Goal: Information Seeking & Learning: Learn about a topic

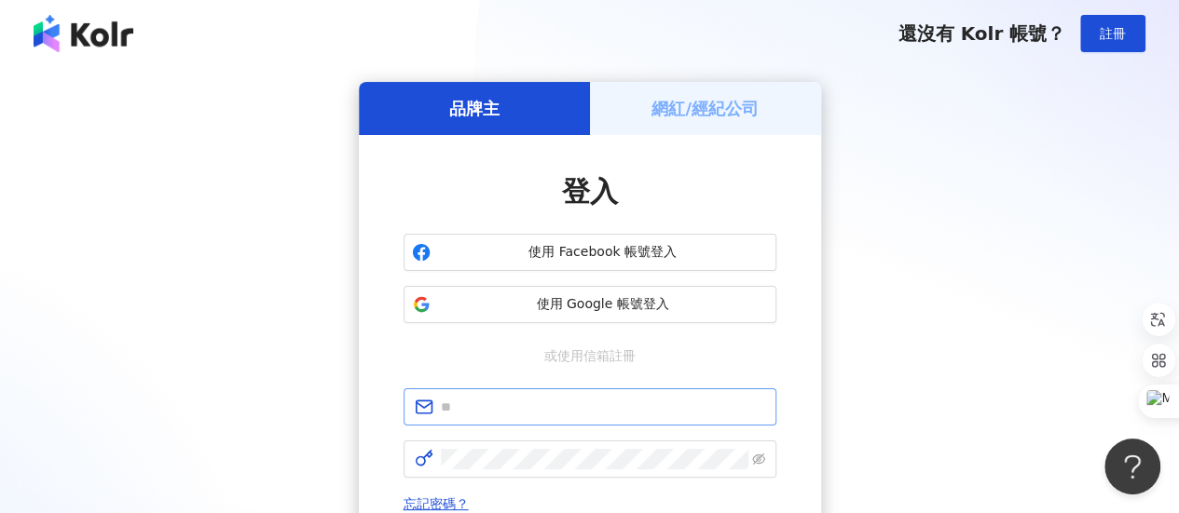
click at [563, 420] on span at bounding box center [589, 407] width 373 height 37
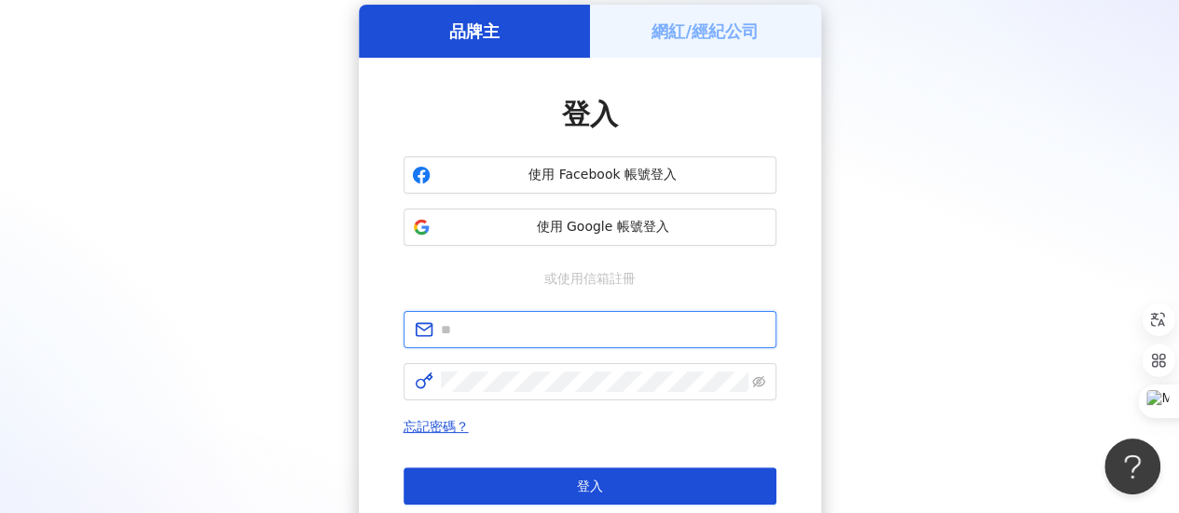
scroll to position [186, 0]
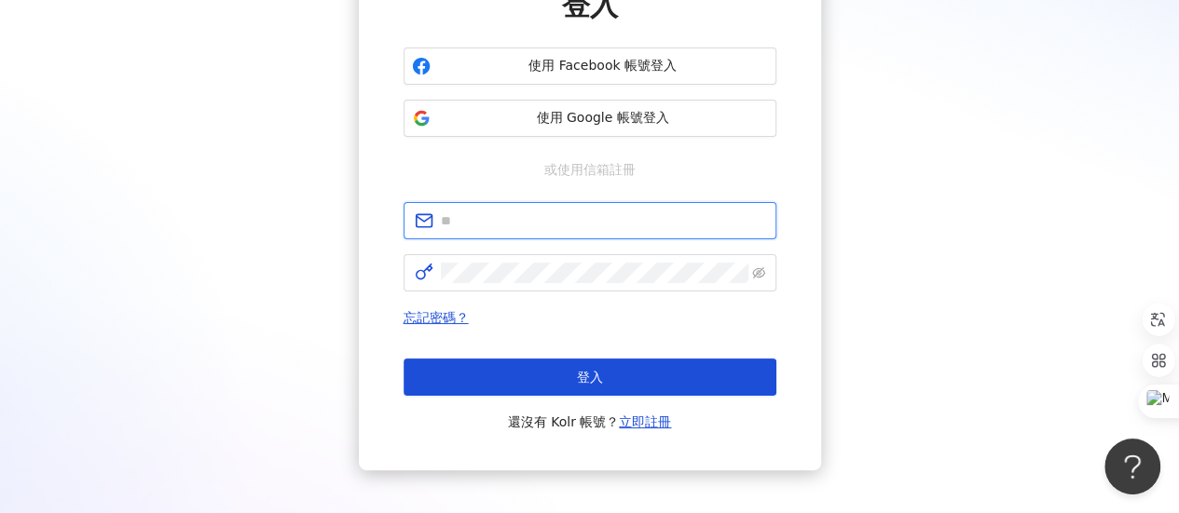
paste input "**********"
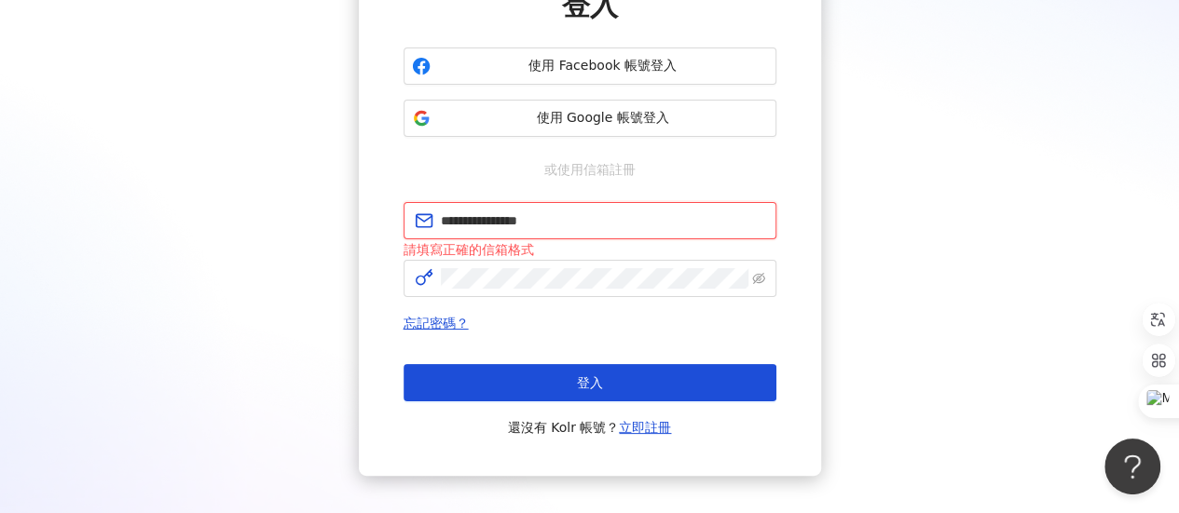
click at [571, 212] on input "**********" at bounding box center [603, 221] width 324 height 20
drag, startPoint x: 565, startPoint y: 218, endPoint x: 544, endPoint y: 215, distance: 20.7
click at [544, 215] on input "**********" at bounding box center [603, 221] width 324 height 20
drag, startPoint x: 442, startPoint y: 220, endPoint x: 426, endPoint y: 220, distance: 15.8
click at [427, 220] on span "**********" at bounding box center [589, 220] width 373 height 37
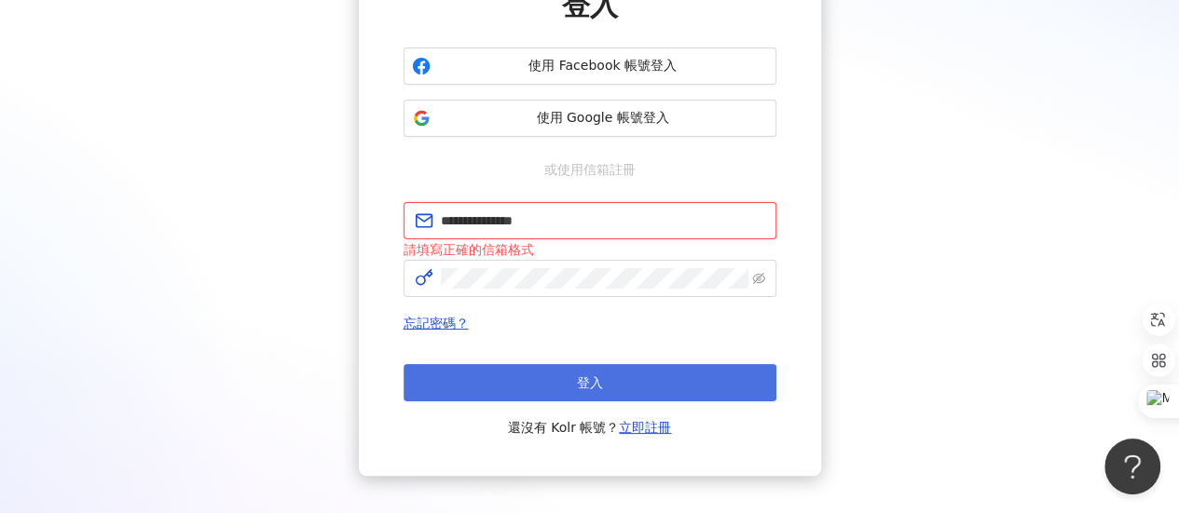
type input "**********"
click at [514, 364] on button "登入" at bounding box center [589, 382] width 373 height 37
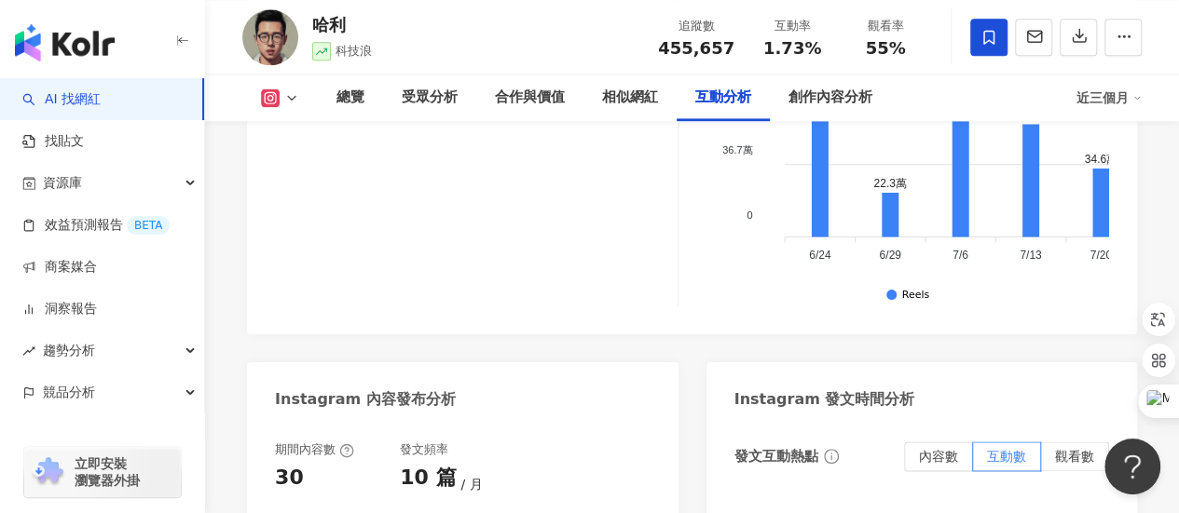
scroll to position [4939, 0]
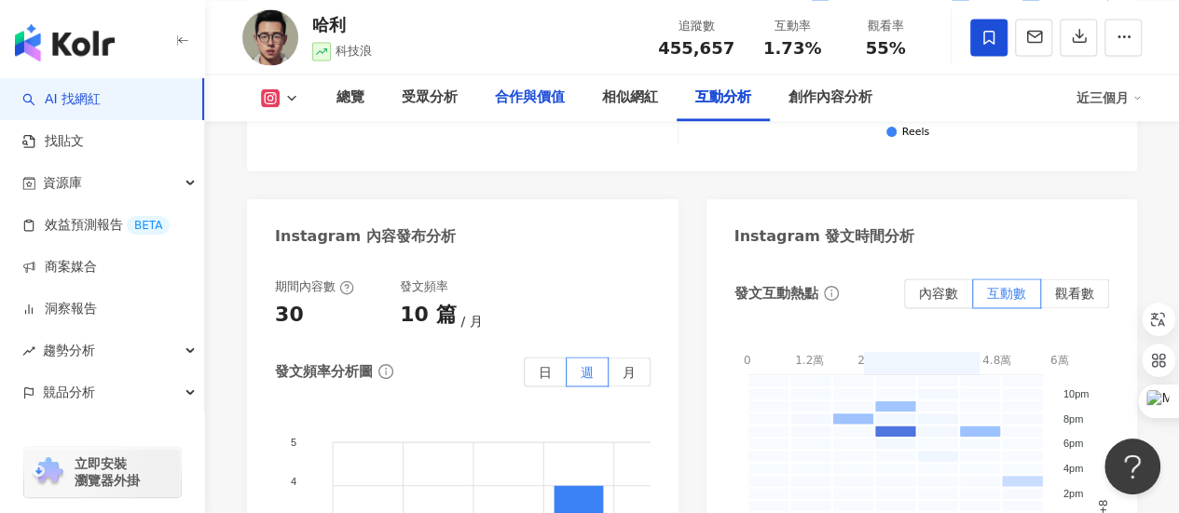
click at [540, 97] on div "合作與價值" at bounding box center [530, 98] width 70 height 22
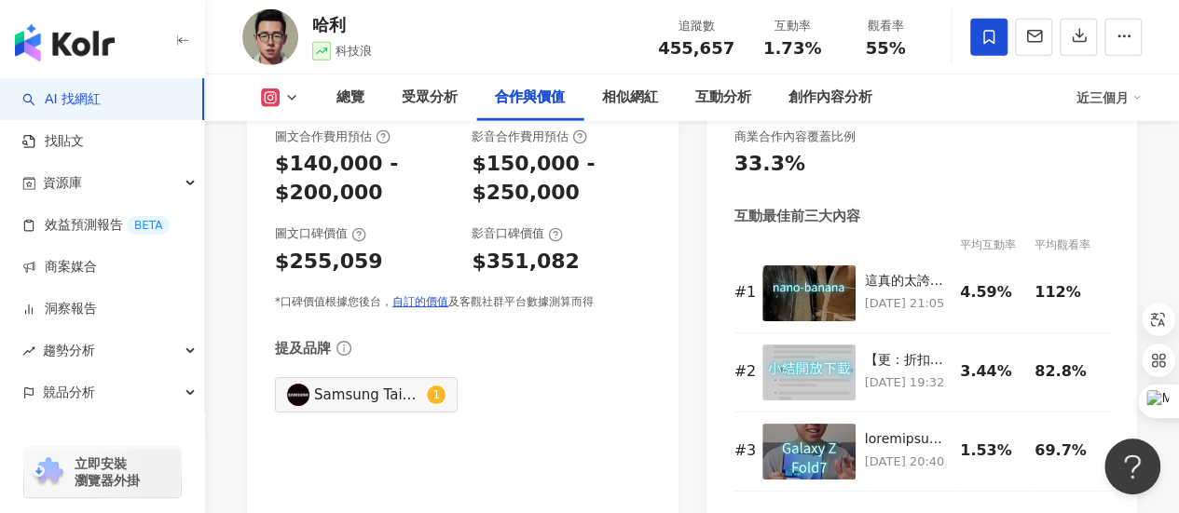
scroll to position [2739, 0]
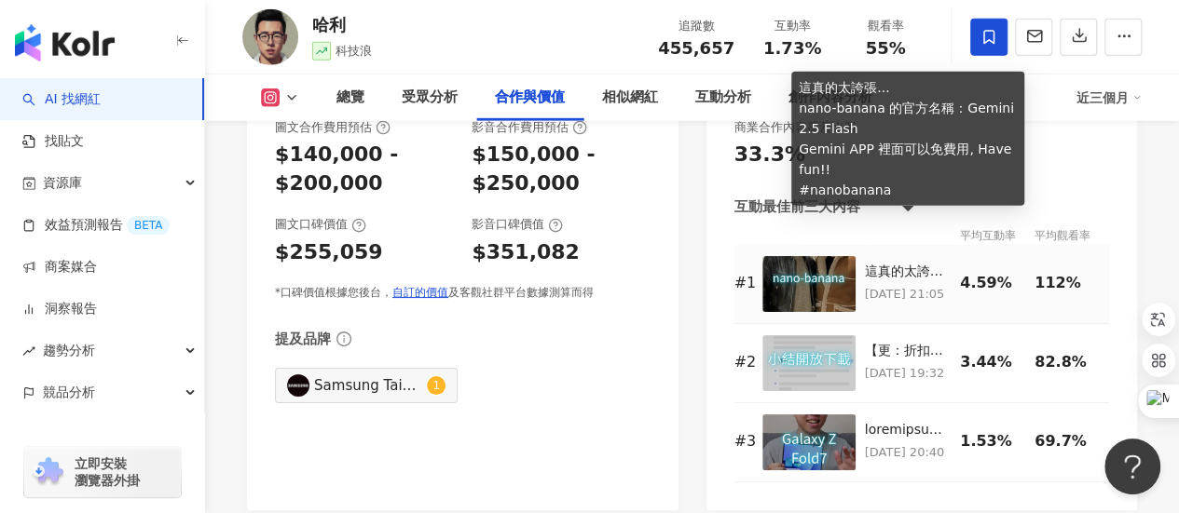
drag, startPoint x: 903, startPoint y: 226, endPoint x: 950, endPoint y: 241, distance: 48.9
click at [950, 284] on p "[DATE] 21:05" at bounding box center [908, 294] width 87 height 20
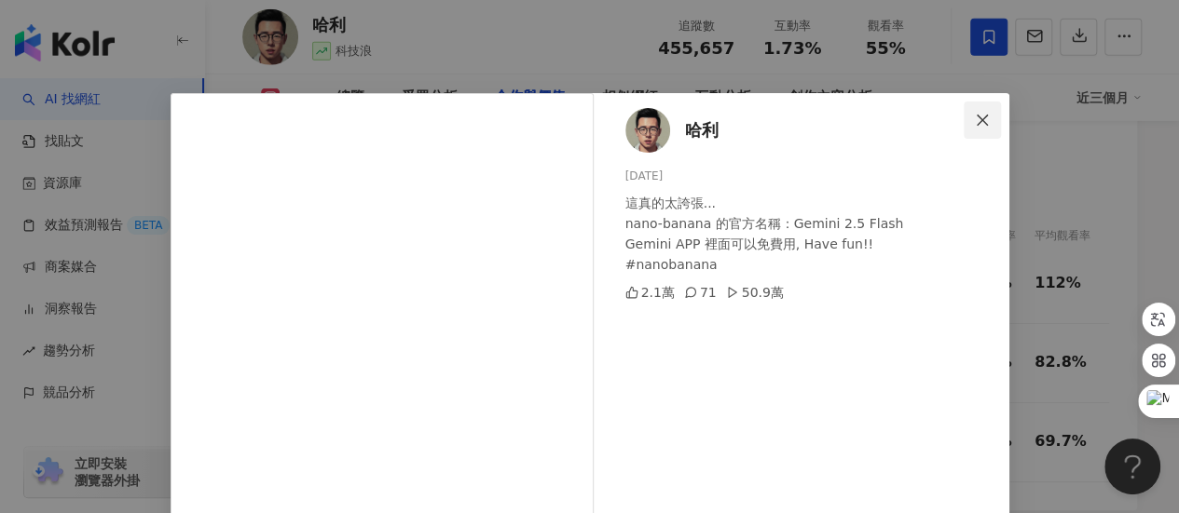
click at [975, 113] on icon "close" at bounding box center [982, 120] width 15 height 15
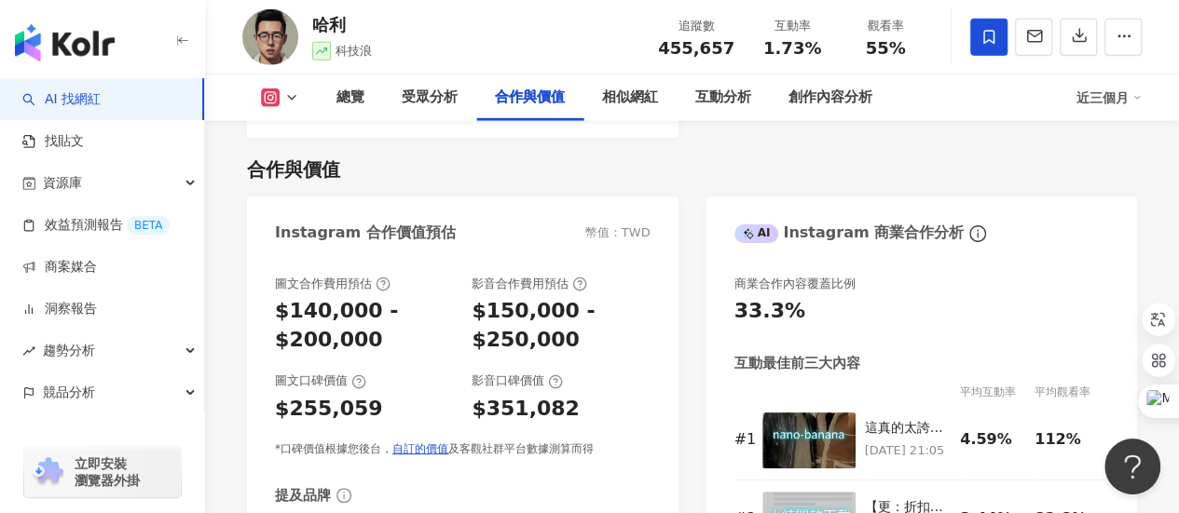
scroll to position [2553, 0]
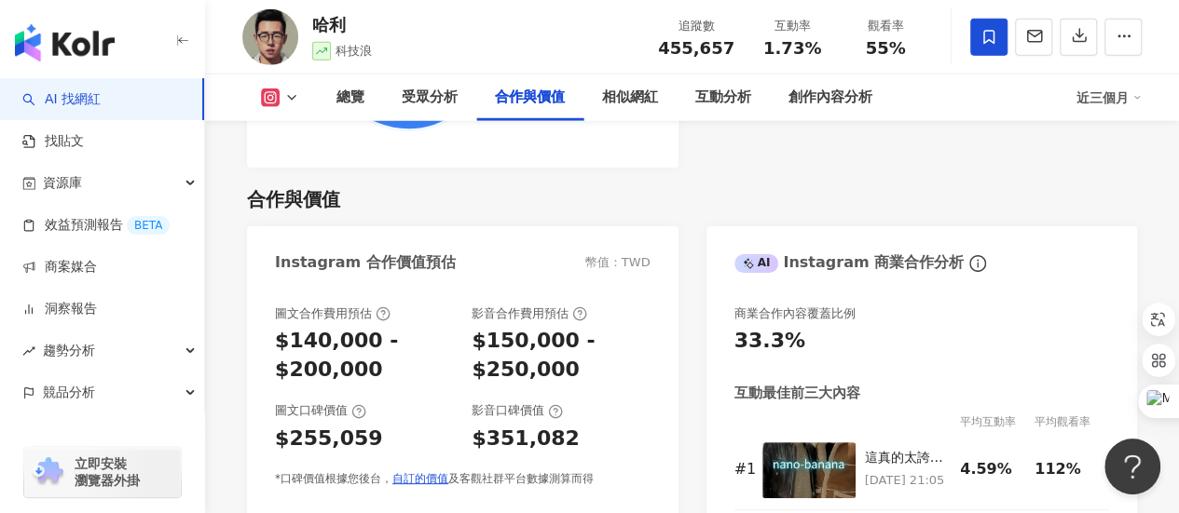
click at [399, 327] on div "$140,000 - $200,000" at bounding box center [364, 356] width 178 height 58
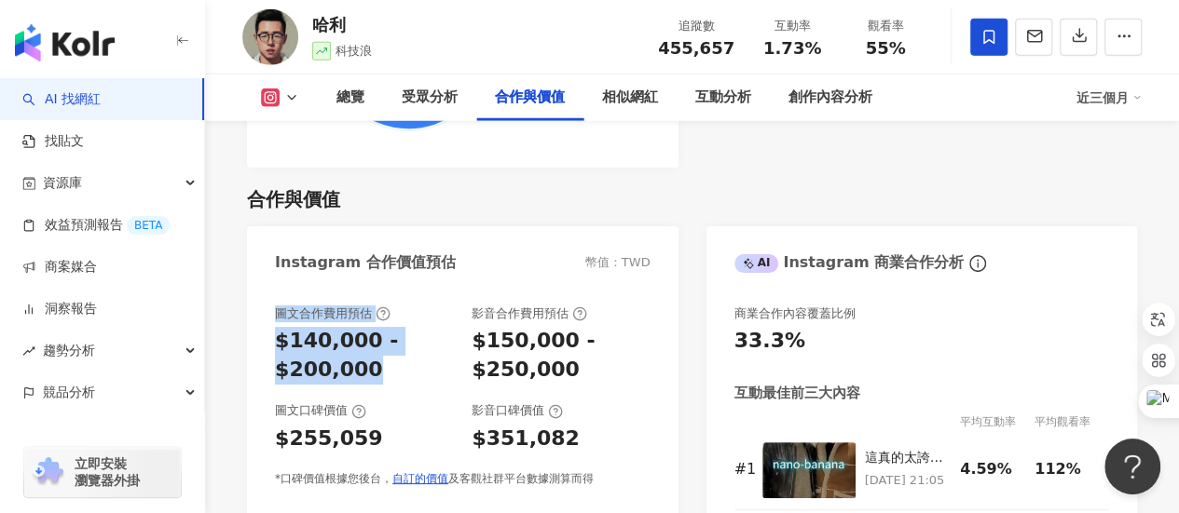
drag, startPoint x: 273, startPoint y: 268, endPoint x: 369, endPoint y: 335, distance: 116.6
click at [369, 336] on div "圖文合作費用預估 $140,000 - $200,000 影音合作費用預估 $150,000 - $250,000 圖文口碑價值 $255,059 影音口碑價…" at bounding box center [462, 492] width 431 height 410
copy div "圖文合作費用預估 $140,000 - $200,000"
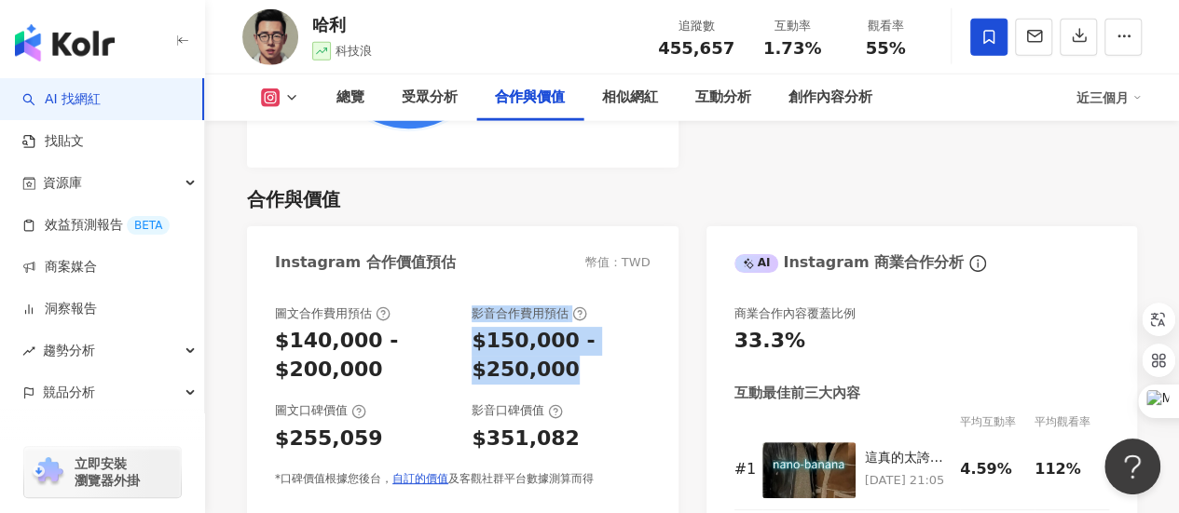
drag, startPoint x: 464, startPoint y: 265, endPoint x: 582, endPoint y: 327, distance: 133.8
click at [582, 327] on div "圖文合作費用預估 $140,000 - $200,000 影音合作費用預估 $150,000 - $250,000" at bounding box center [463, 345] width 376 height 79
copy div "影音合作費用預估 $150,000 - $250,000"
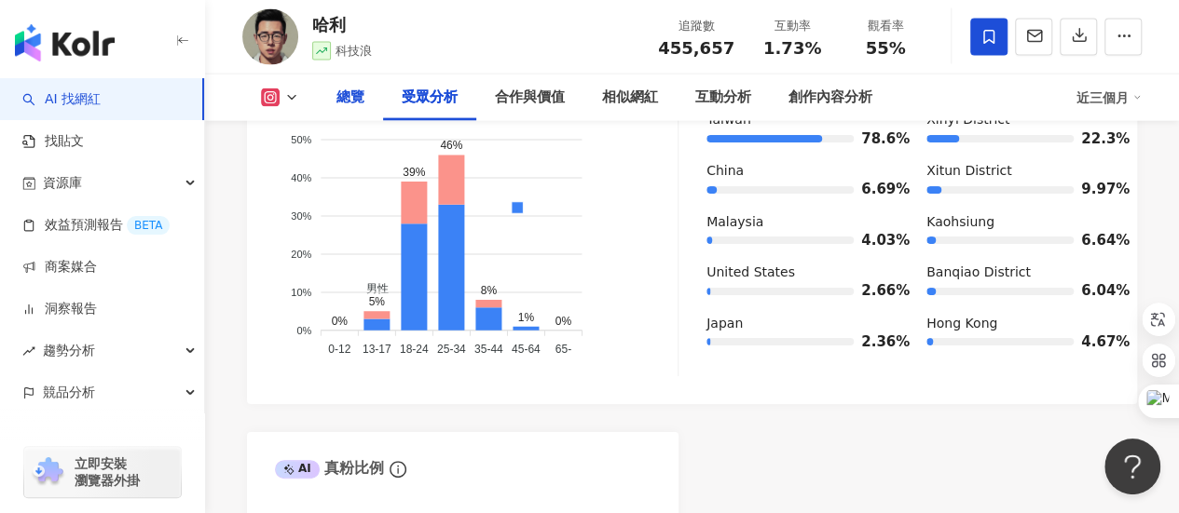
click at [367, 102] on div "總覽" at bounding box center [350, 98] width 65 height 47
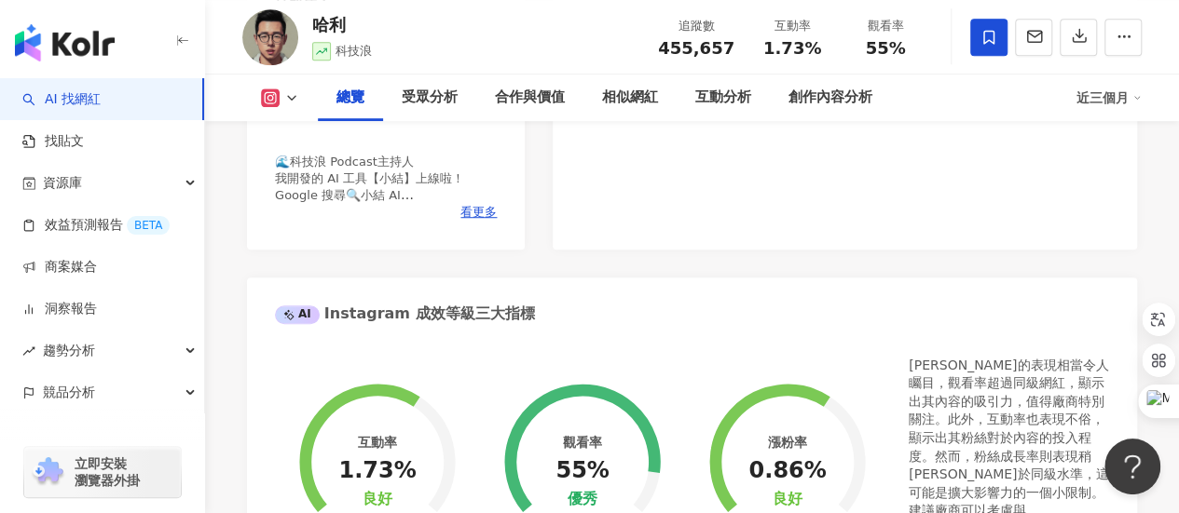
scroll to position [559, 0]
click at [485, 210] on span "看更多" at bounding box center [478, 211] width 36 height 17
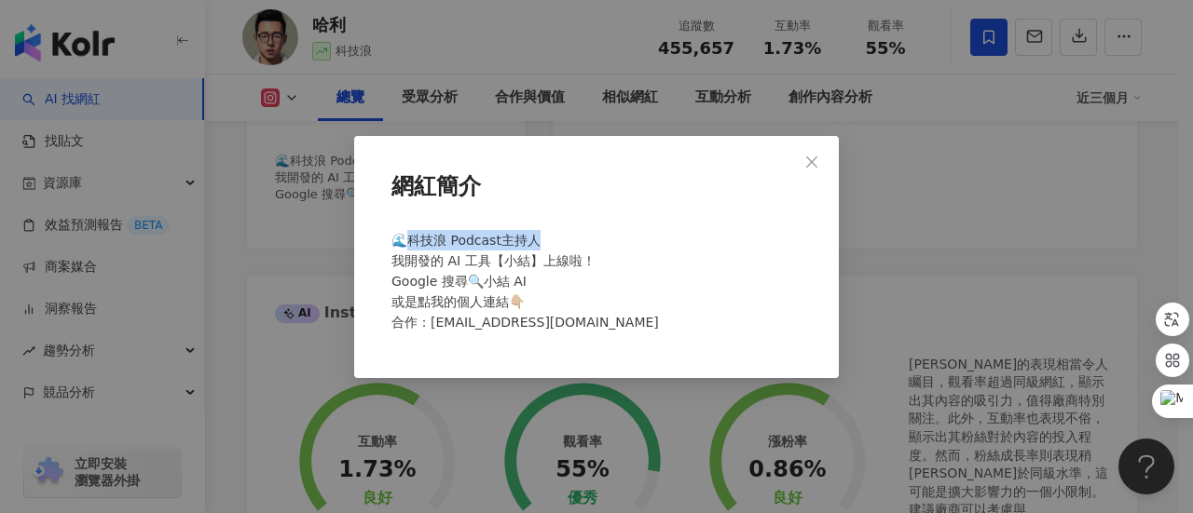
drag, startPoint x: 410, startPoint y: 241, endPoint x: 540, endPoint y: 233, distance: 129.8
click at [540, 233] on div "🌊科技浪 Podcast主持人 我開發的 AI 工具【小結】上線啦！ Google 搜尋🔍小結 AI 或是點我的個人連結👇🏼 合作：[EMAIL_ADDRES…" at bounding box center [596, 289] width 425 height 133
copy span "技浪 Podcast主持人"
click at [806, 157] on icon "close" at bounding box center [811, 162] width 15 height 15
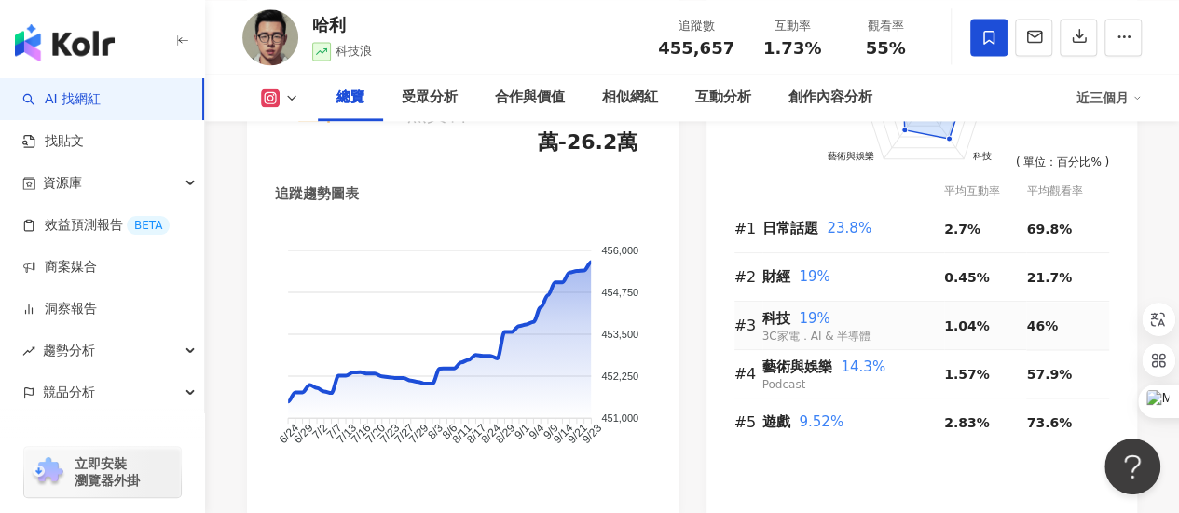
scroll to position [1211, 0]
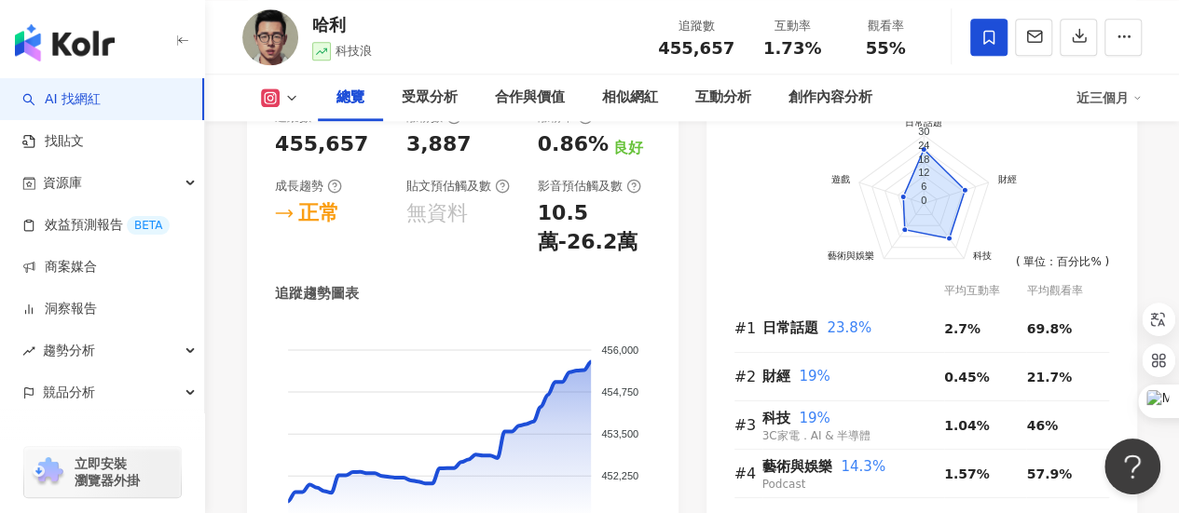
click at [654, 329] on div "追蹤數 455,657 漲粉數 3,887 漲粉率 0.86% 良好 成長趨勢 正常 貼文預估觸及數 無資料 影音預估觸及數 10.5萬-26.2萬 追蹤趨勢…" at bounding box center [462, 353] width 431 height 526
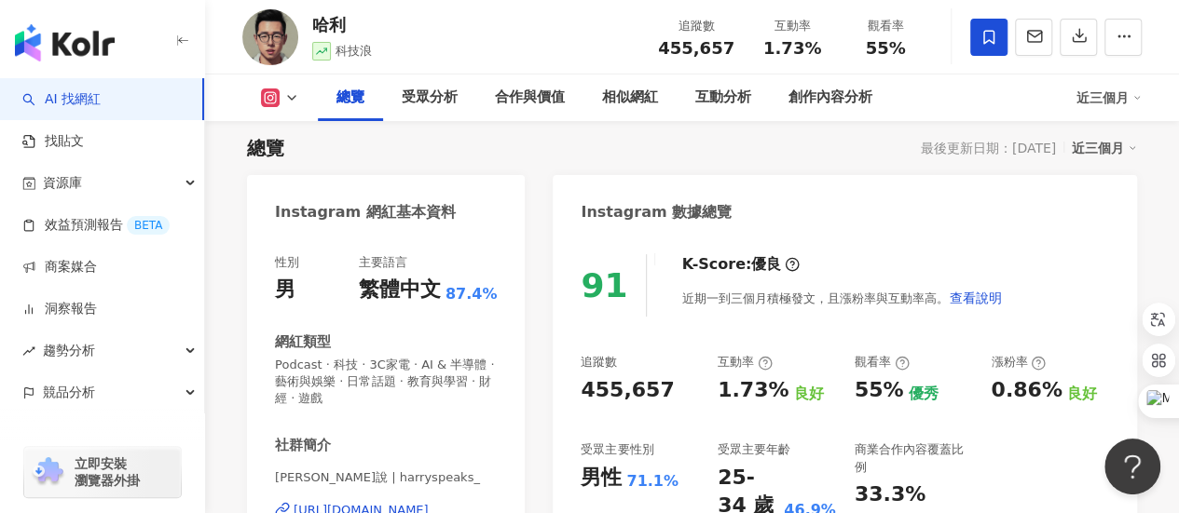
scroll to position [0, 0]
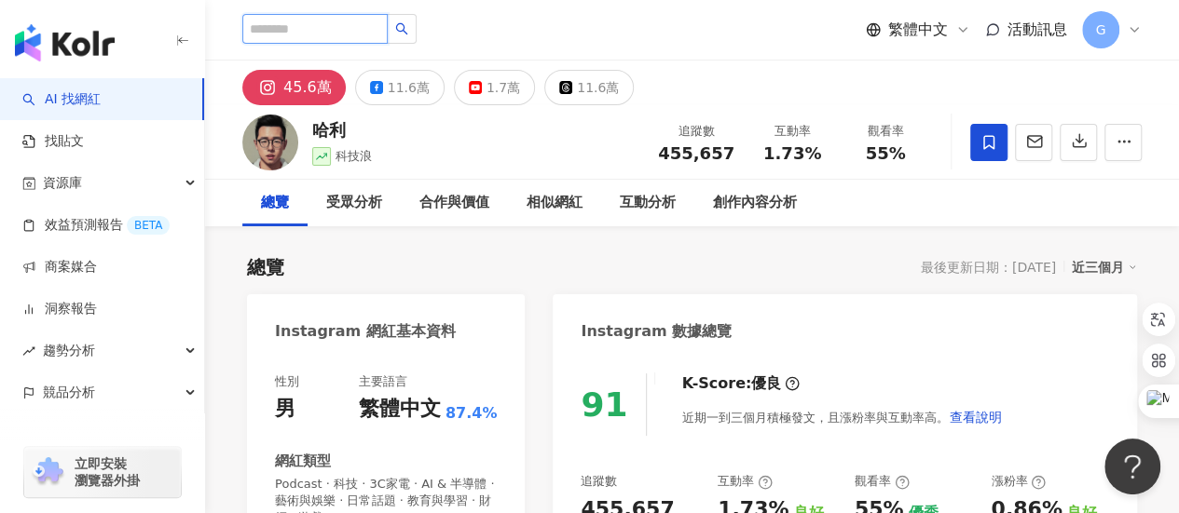
click at [372, 29] on input "search" at bounding box center [314, 29] width 145 height 30
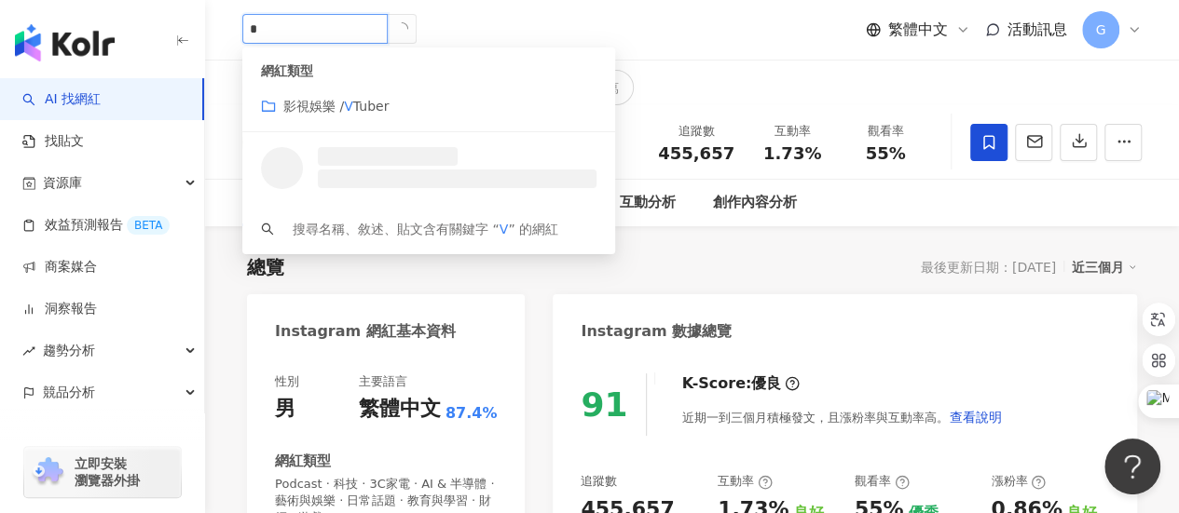
type input "**"
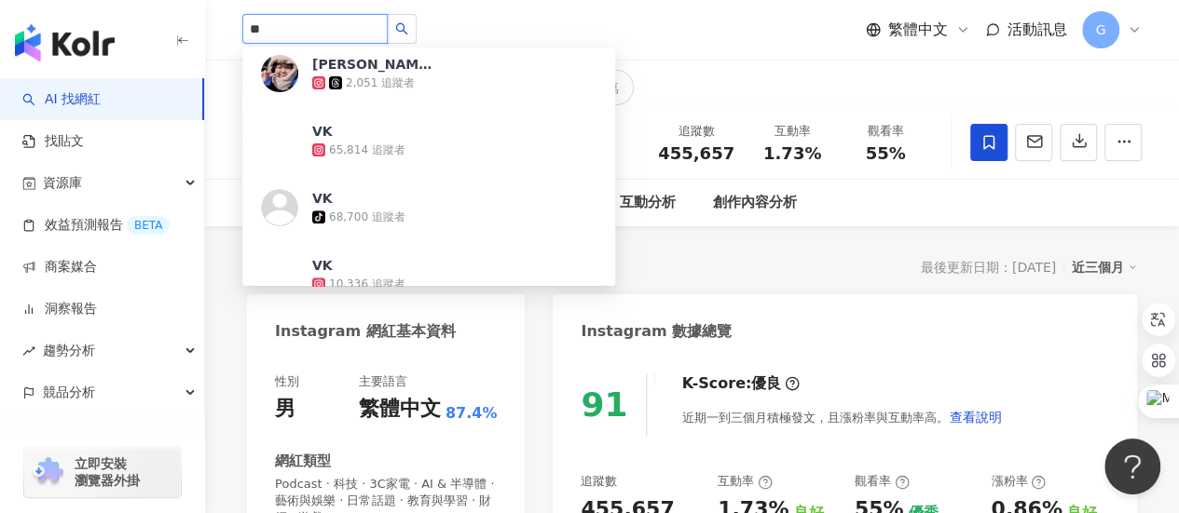
scroll to position [559, 0]
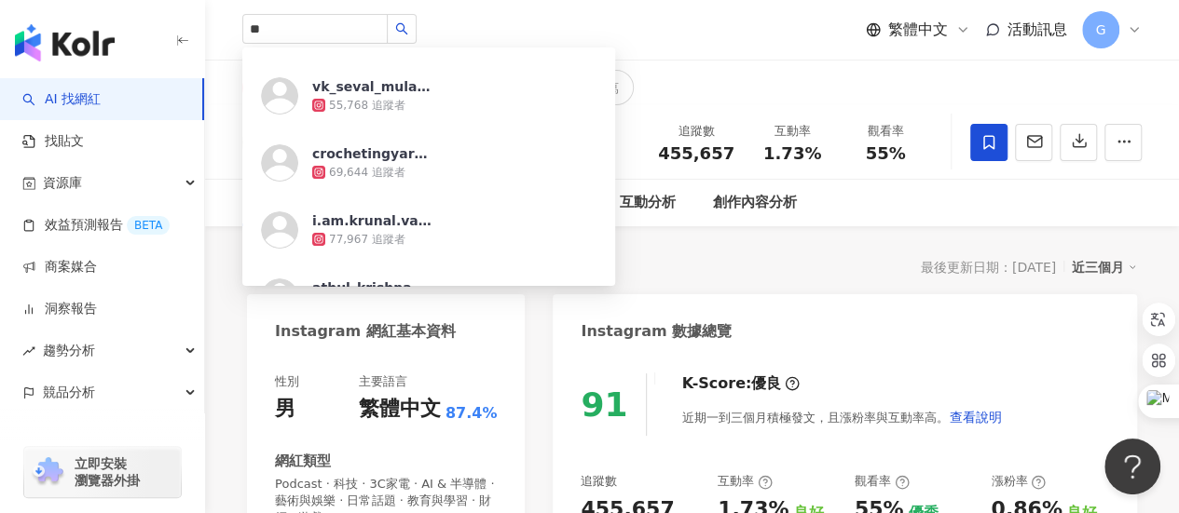
scroll to position [3837, 0]
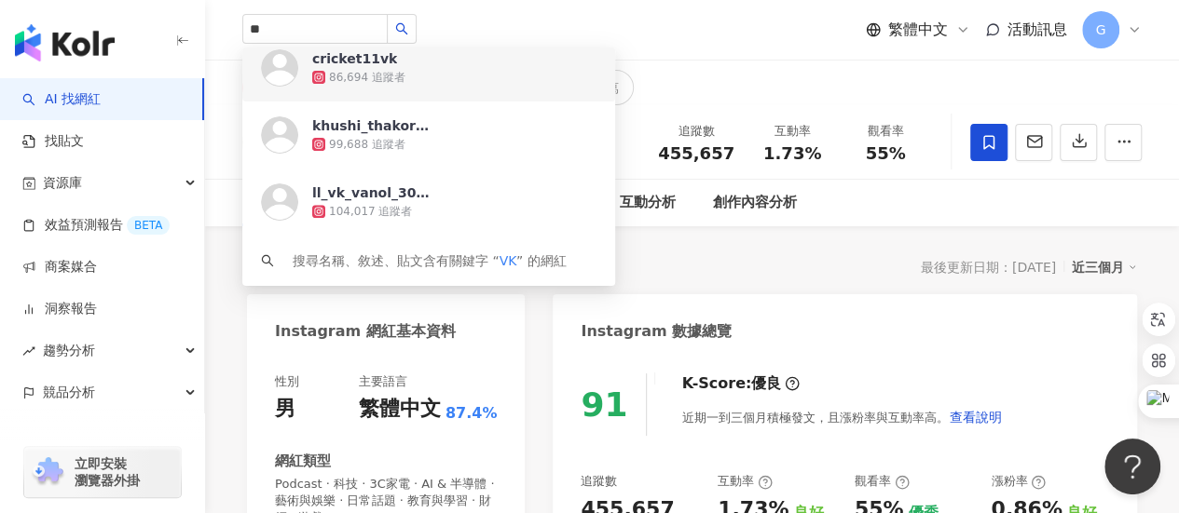
click at [611, 12] on div "** VK 1,891 追蹤者 VK 1,852 追蹤者 VK 7,976 追蹤者 VIKTOR 1,756 追蹤者 Vka__Lang 1,139 追蹤者 …" at bounding box center [691, 30] width 899 height 60
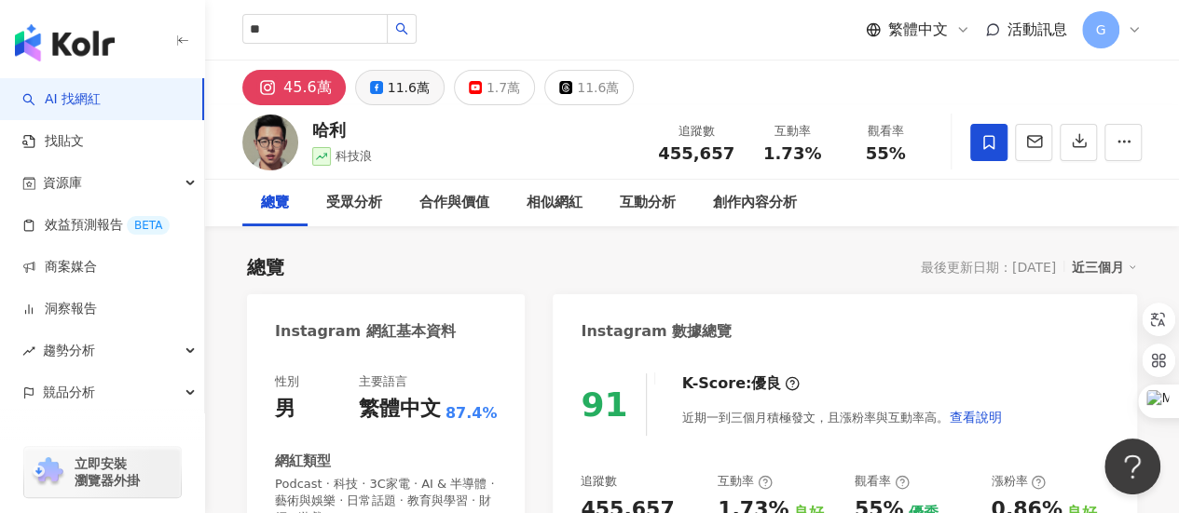
click at [382, 91] on button "11.6萬" at bounding box center [399, 87] width 89 height 35
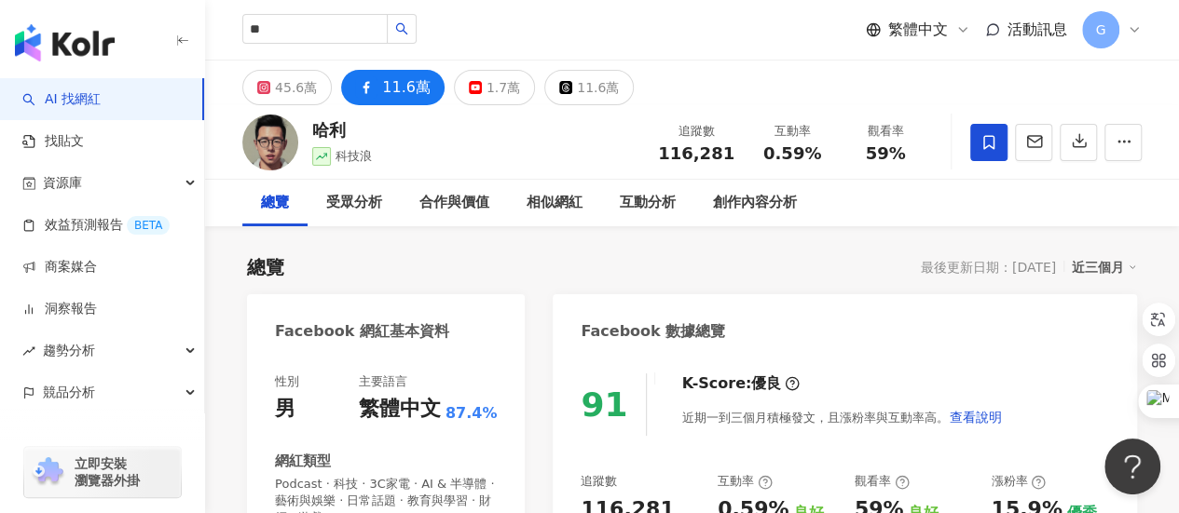
click at [751, 298] on div "Facebook 數據總覽" at bounding box center [845, 324] width 584 height 61
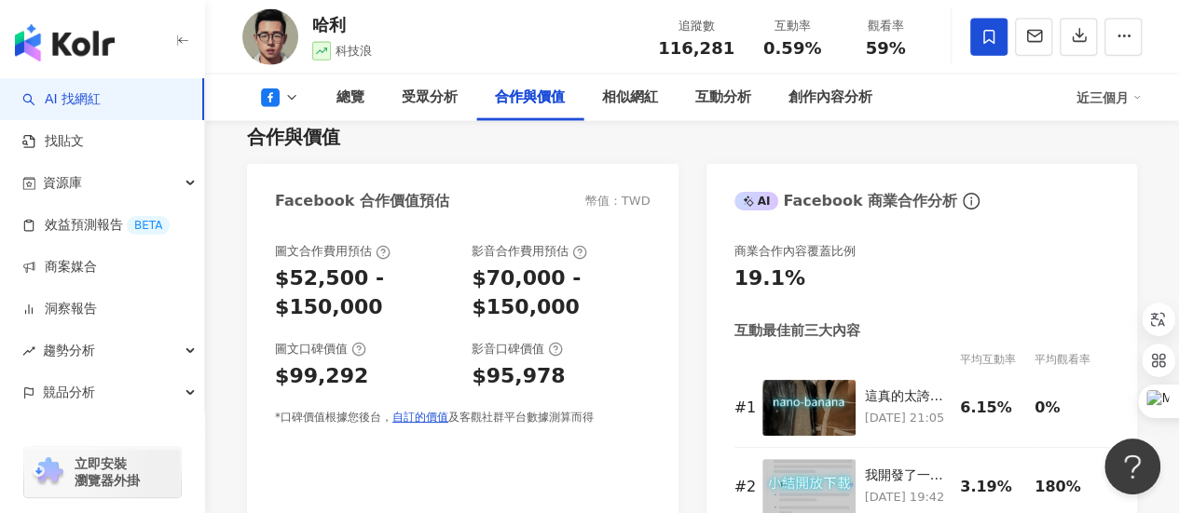
scroll to position [2143, 0]
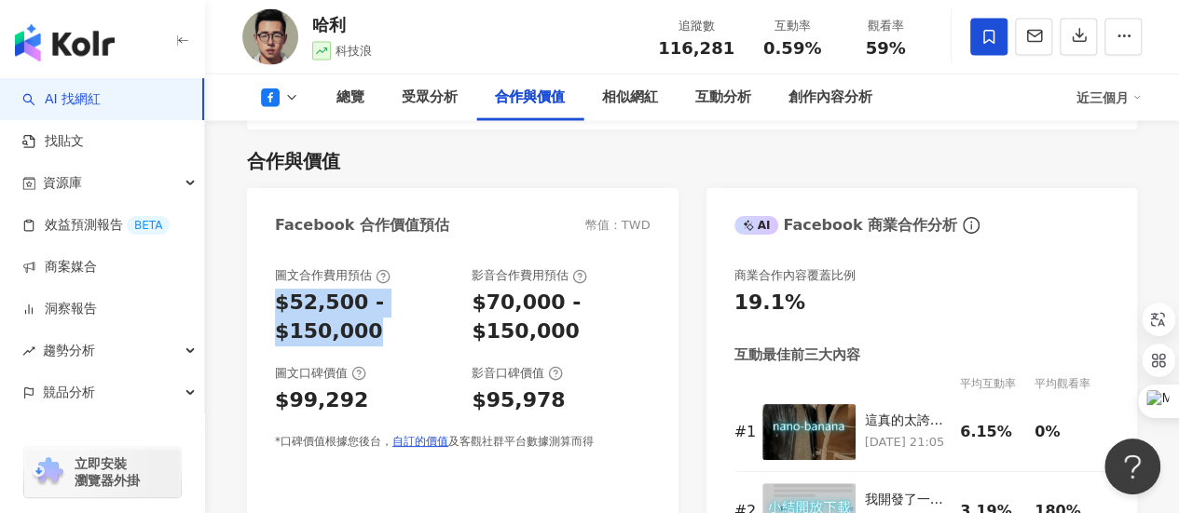
drag, startPoint x: 274, startPoint y: 305, endPoint x: 395, endPoint y: 333, distance: 124.3
click at [395, 333] on div "圖文合作費用預估 $52,500 - $150,000 影音合作費用預估 $70,000 - $150,000 圖文口碑價值 $99,292 影音口碑價值 $…" at bounding box center [462, 454] width 431 height 410
copy div "$52,500 - $150,000"
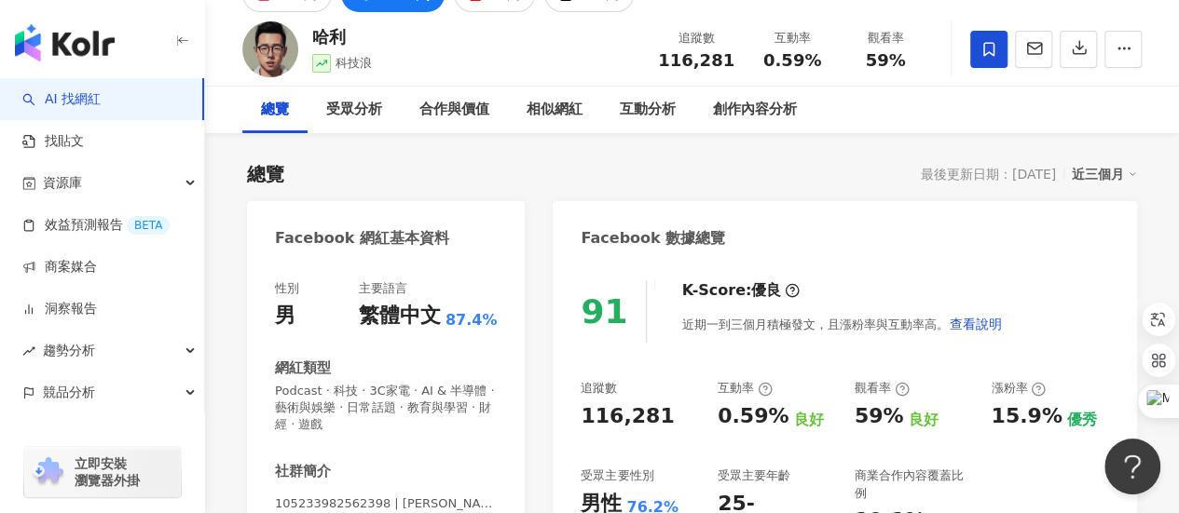
scroll to position [0, 0]
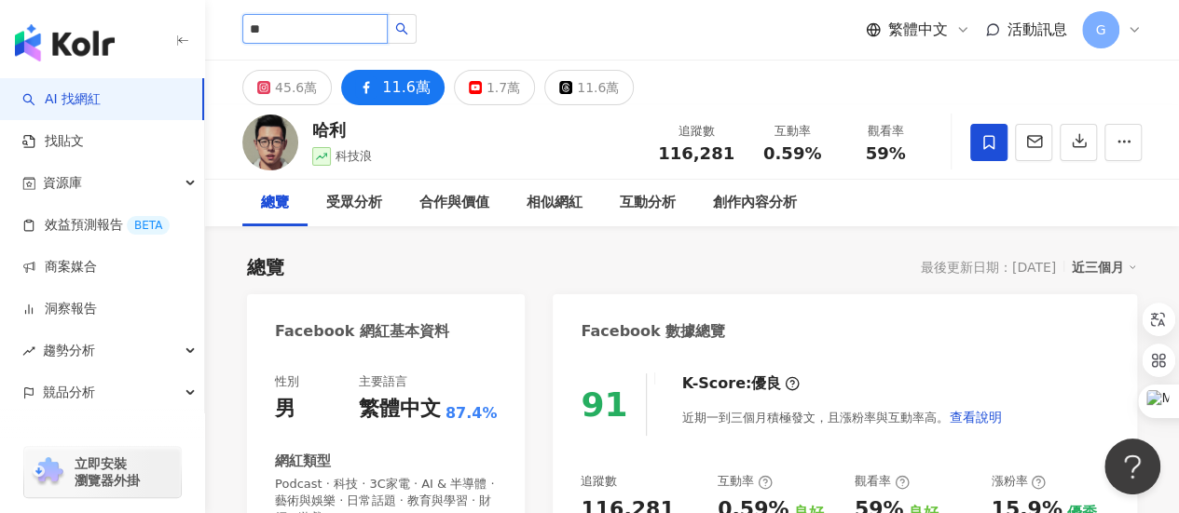
click at [362, 36] on input "**" at bounding box center [314, 29] width 145 height 30
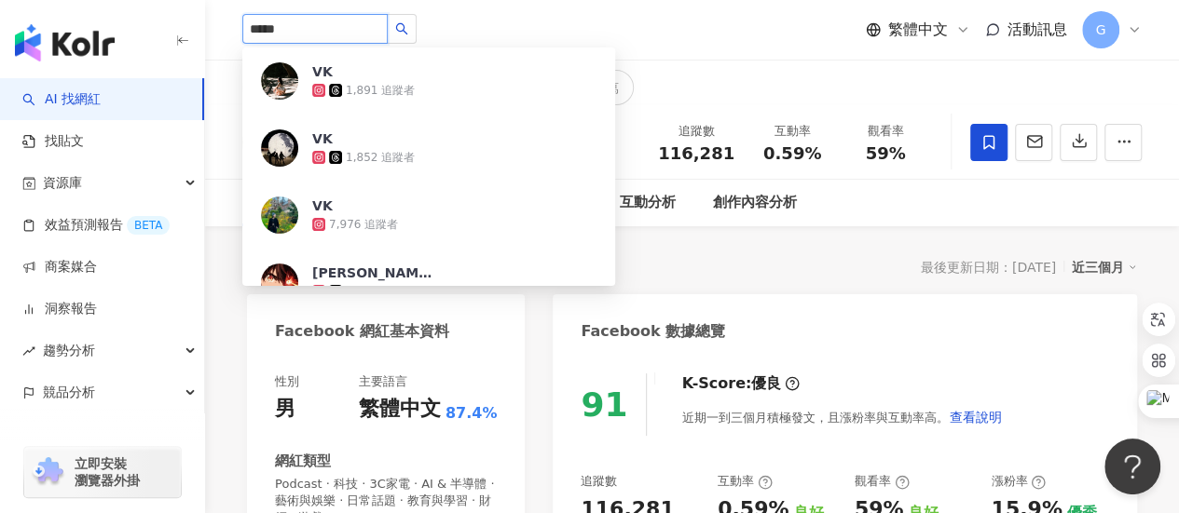
type input "****"
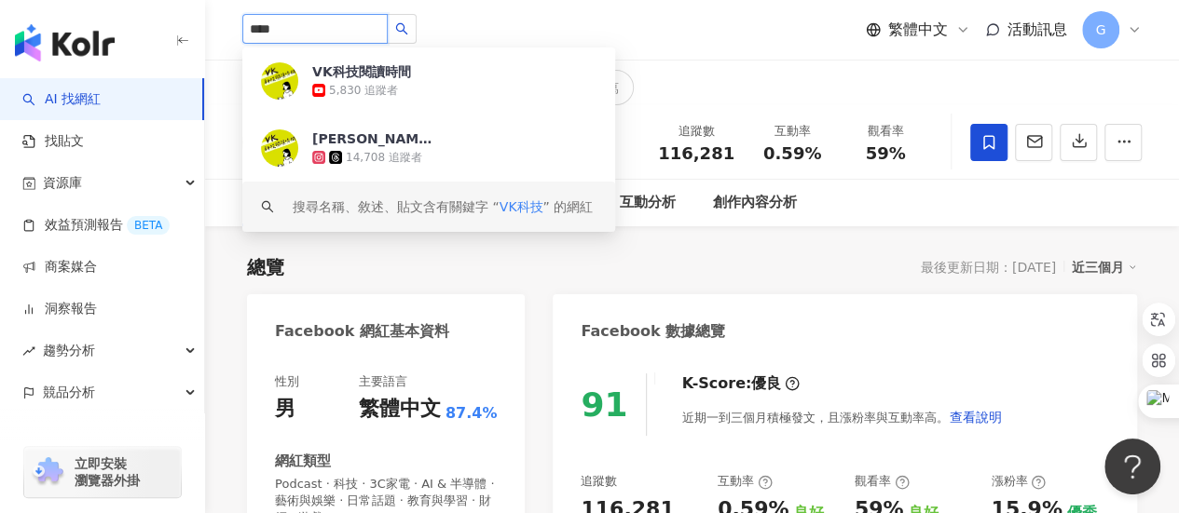
click at [511, 212] on span "VK科技" at bounding box center [521, 206] width 44 height 15
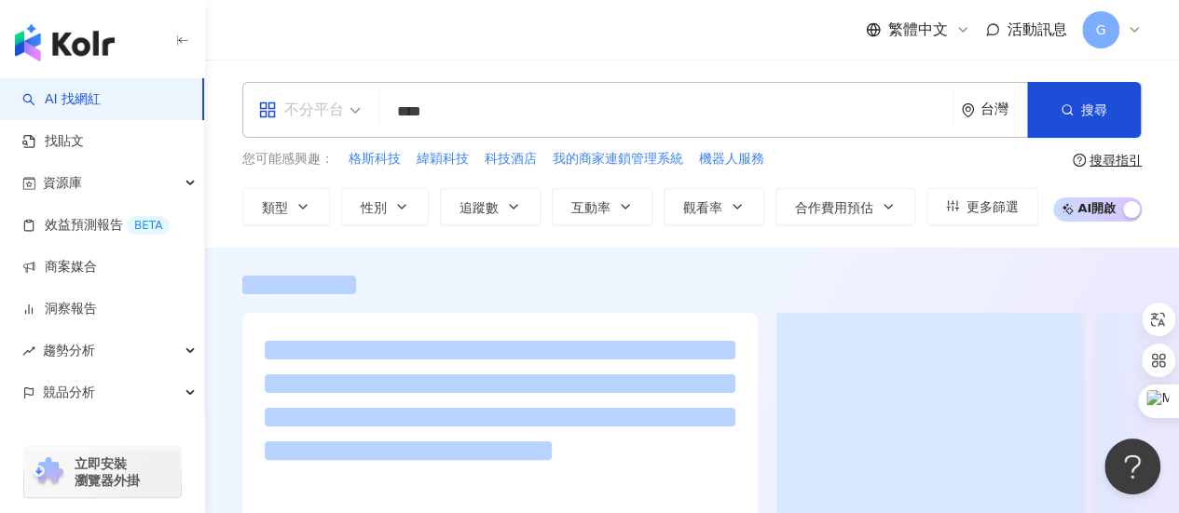
click at [351, 103] on span "不分平台" at bounding box center [309, 110] width 102 height 30
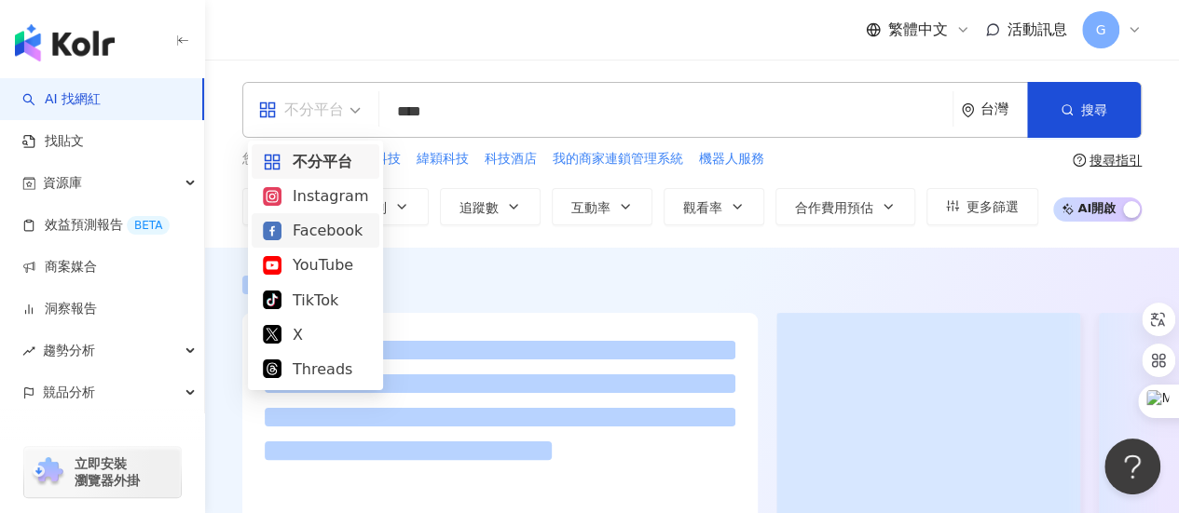
click at [339, 232] on div "Facebook" at bounding box center [315, 230] width 105 height 23
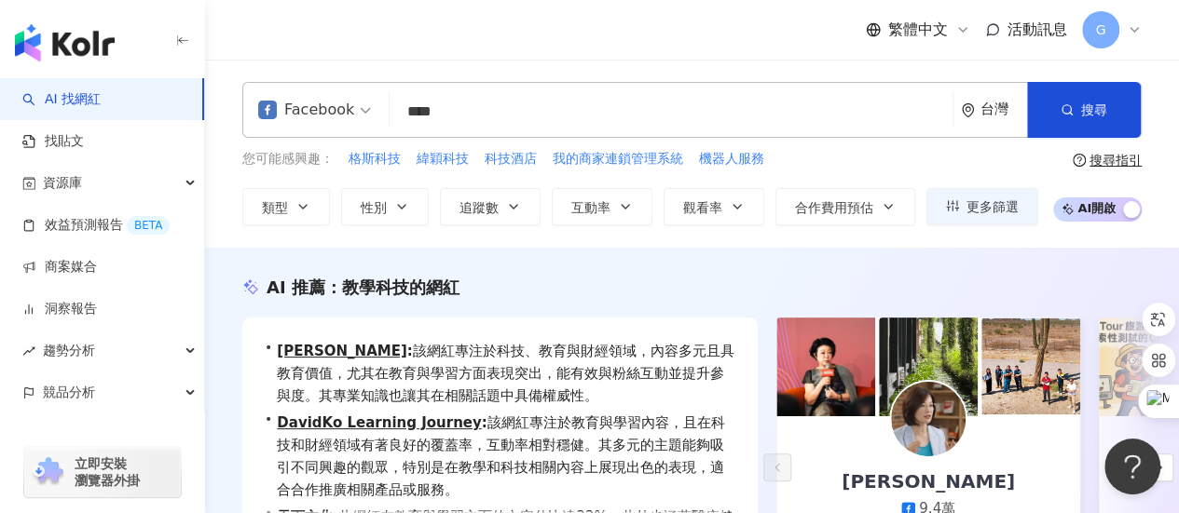
click at [486, 108] on input "****" at bounding box center [671, 111] width 548 height 35
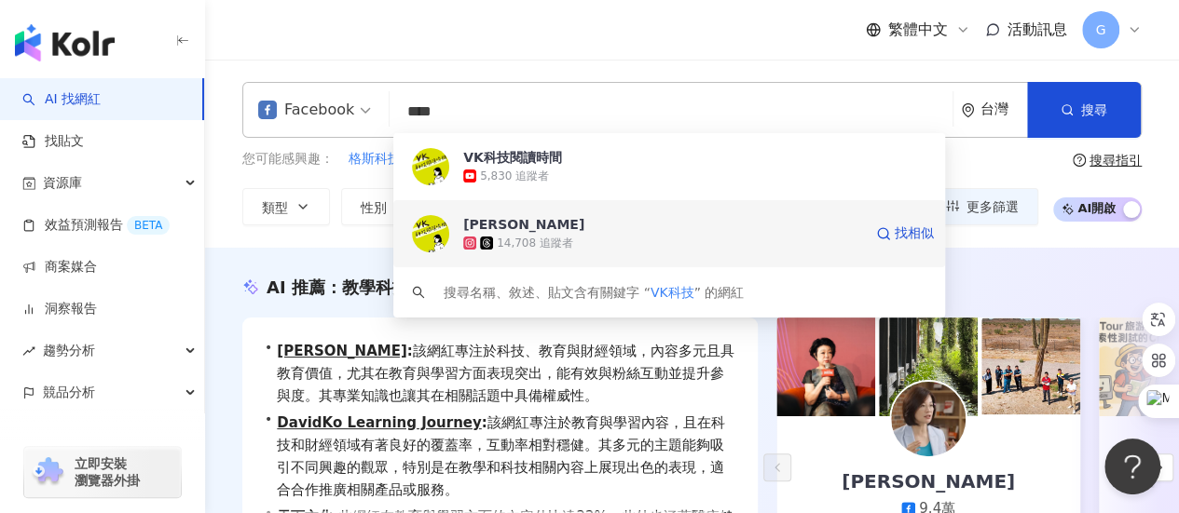
click at [541, 229] on span "Vicky Ho" at bounding box center [662, 224] width 399 height 19
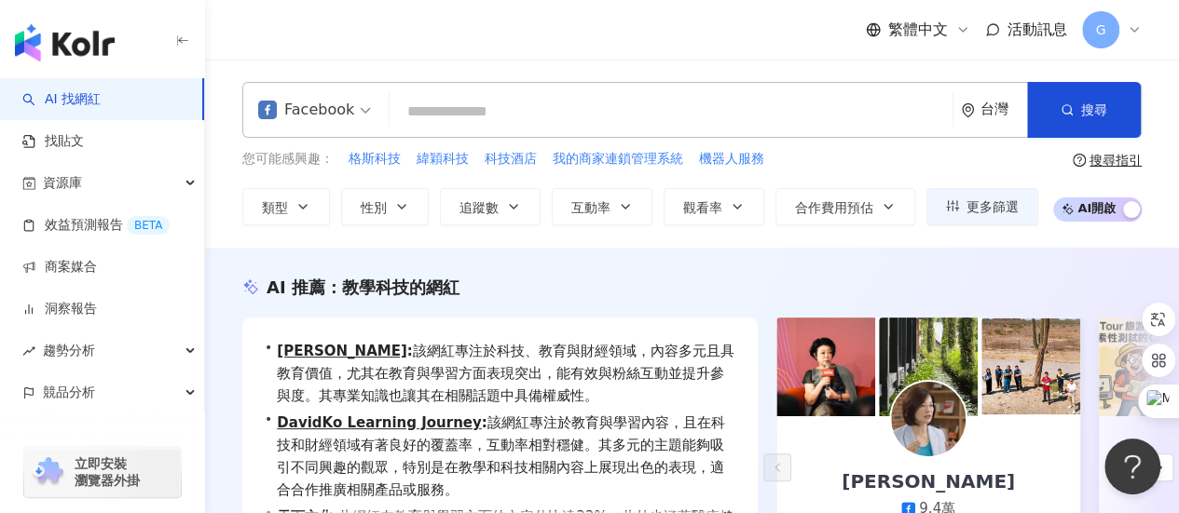
click at [479, 121] on input "search" at bounding box center [671, 111] width 548 height 35
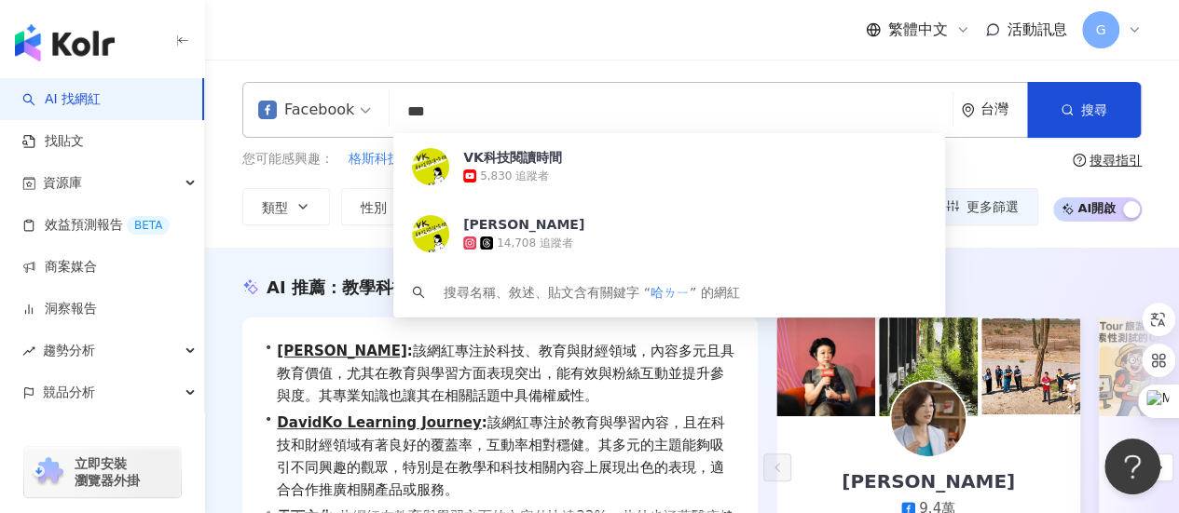
type input "**"
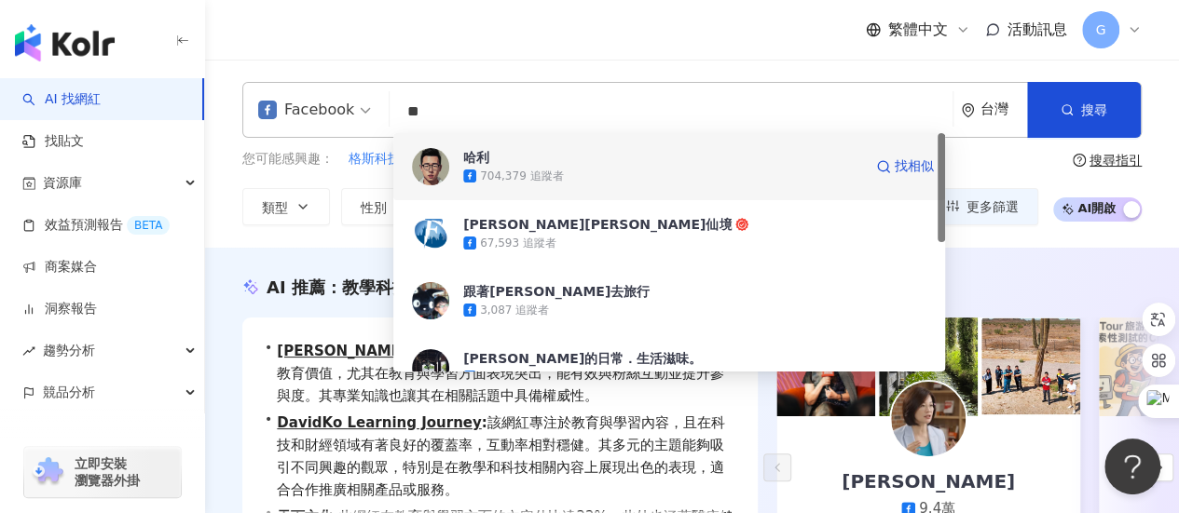
click at [552, 163] on span "哈利" at bounding box center [662, 157] width 399 height 19
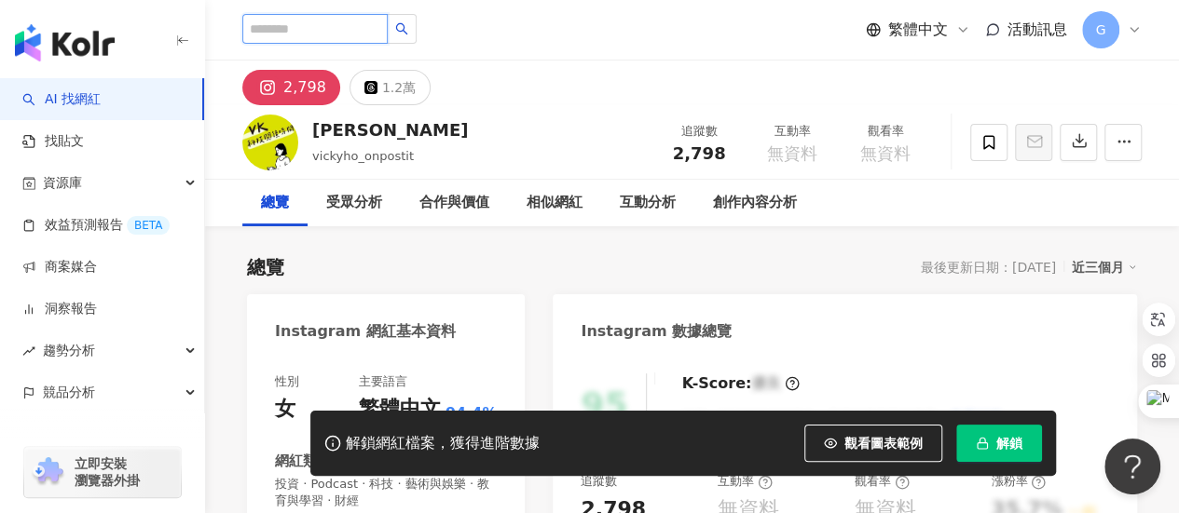
click at [388, 28] on input "search" at bounding box center [314, 29] width 145 height 30
type input "*"
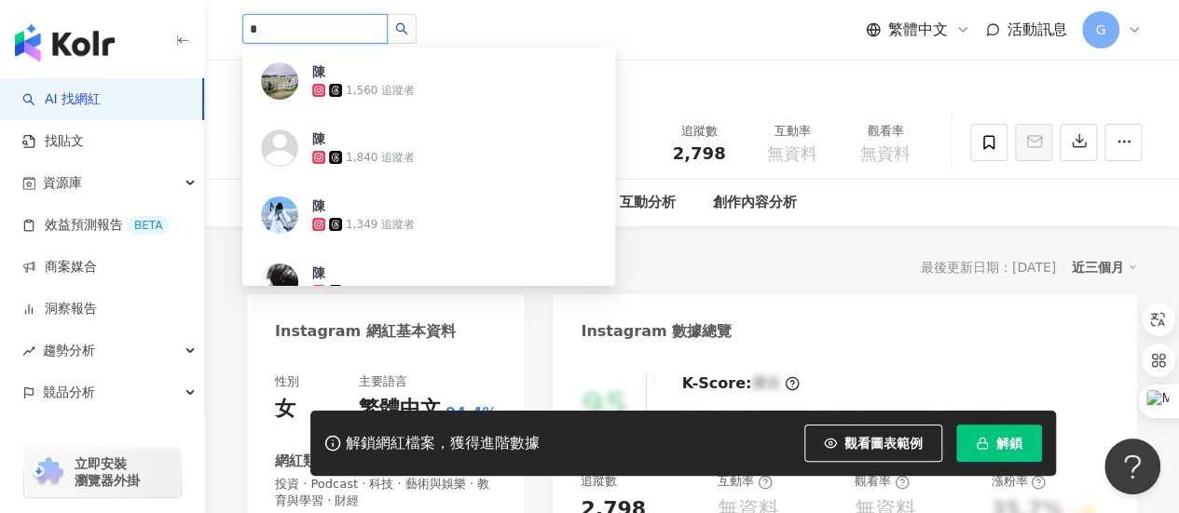
click at [362, 33] on input "*" at bounding box center [314, 29] width 145 height 30
click at [372, 31] on input "*" at bounding box center [314, 29] width 145 height 30
paste input "*"
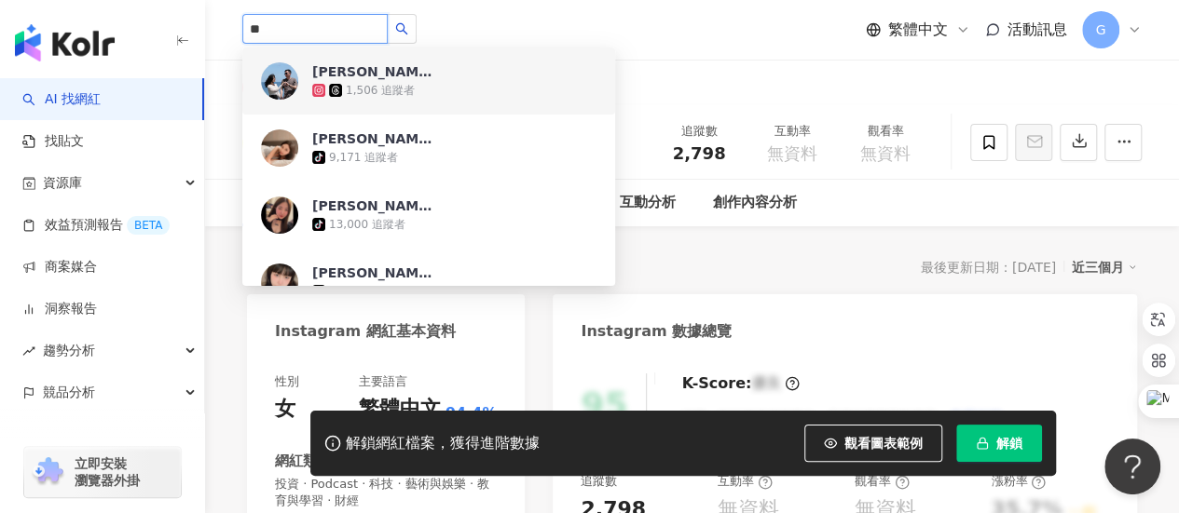
click at [355, 32] on input "**" at bounding box center [314, 29] width 145 height 30
paste input "*"
type input "***"
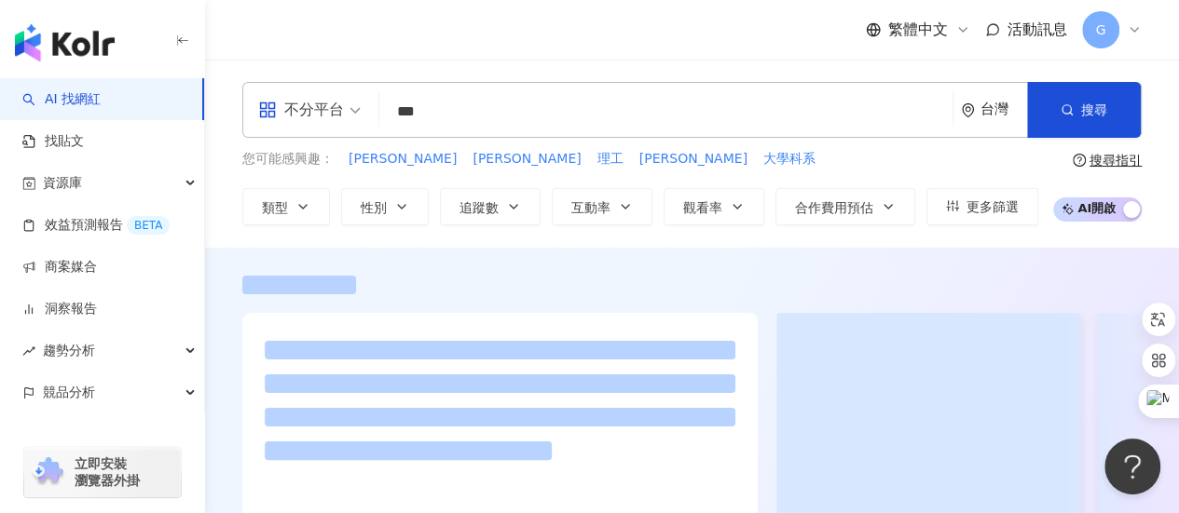
click at [704, 116] on input "***" at bounding box center [666, 111] width 558 height 35
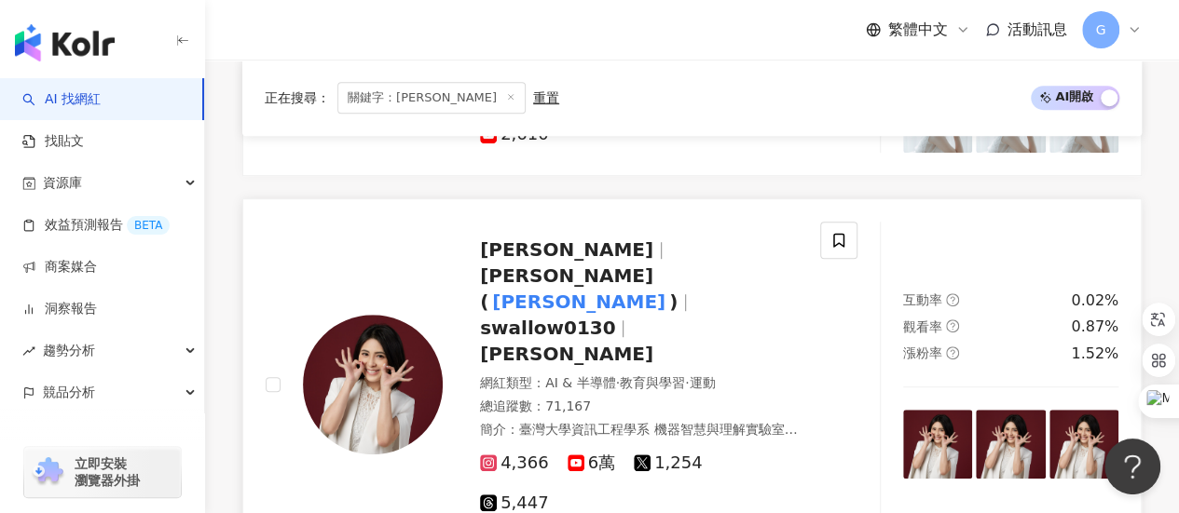
scroll to position [466, 0]
click at [653, 343] on span "Vivian NTU MiuLab" at bounding box center [566, 354] width 173 height 22
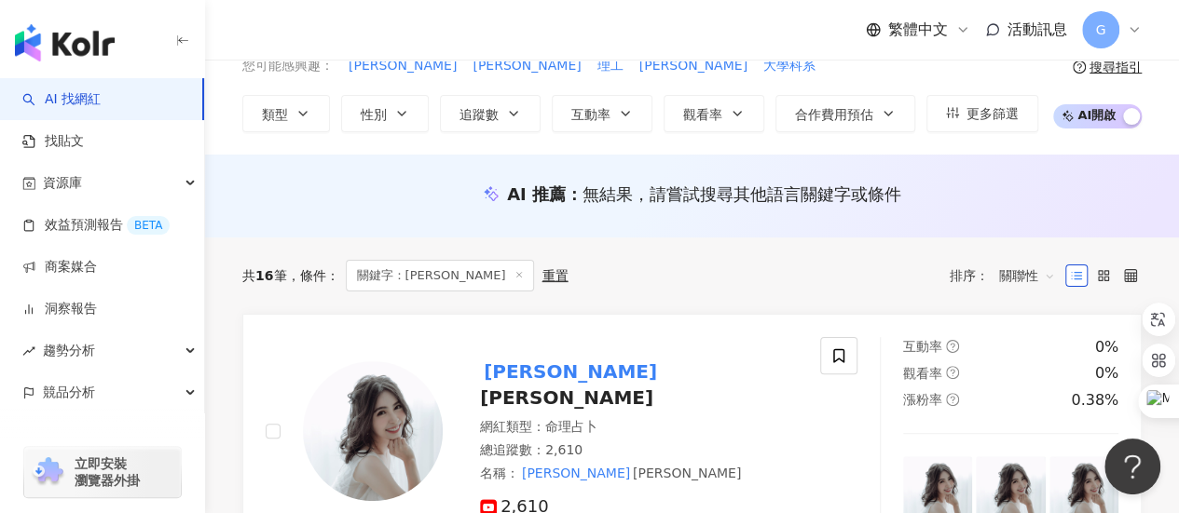
scroll to position [559, 0]
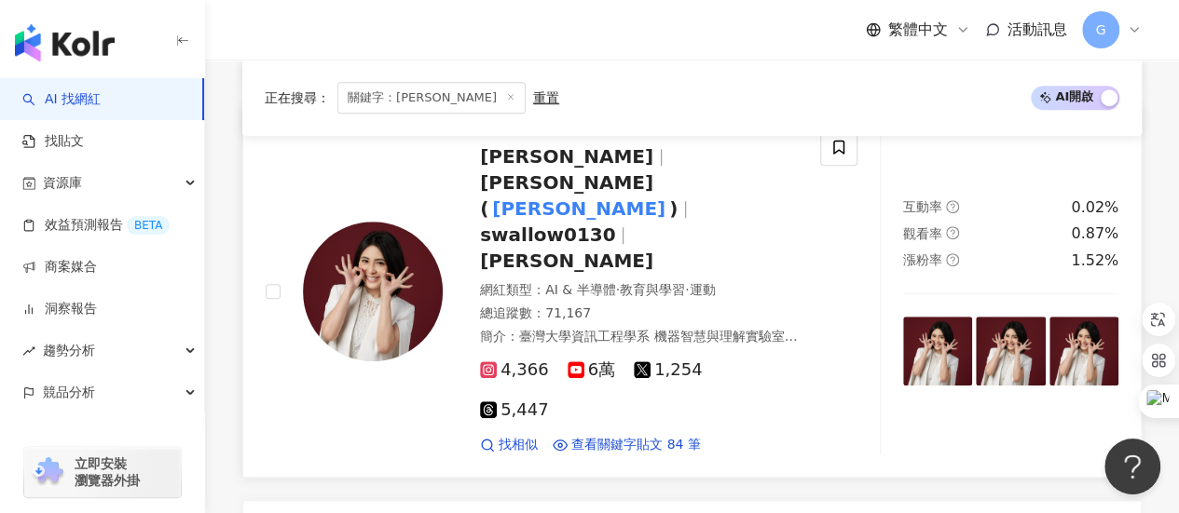
click at [653, 171] on span "Yun-Nung Chen (" at bounding box center [566, 195] width 173 height 48
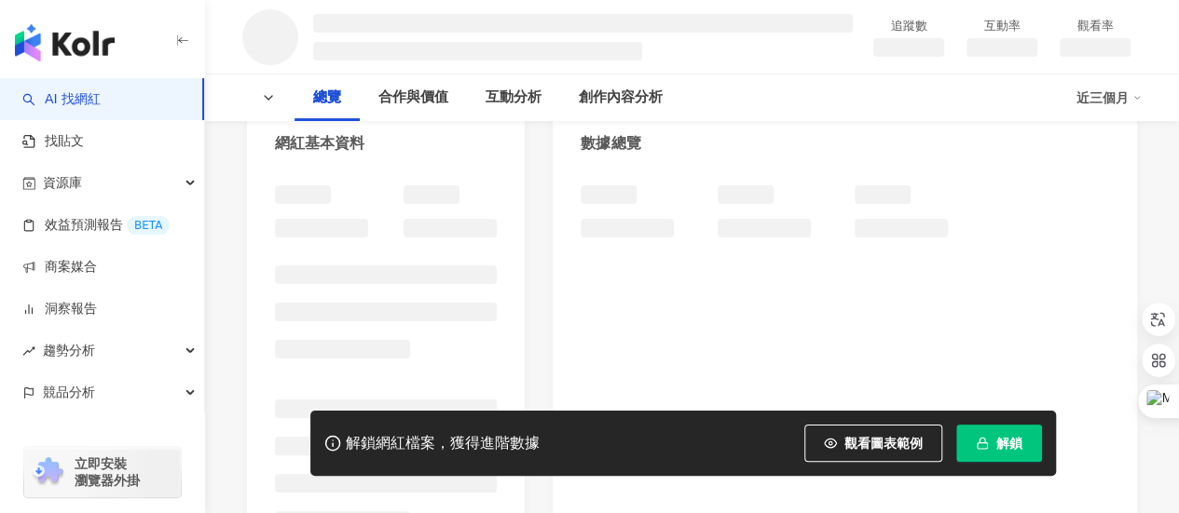
scroll to position [186, 0]
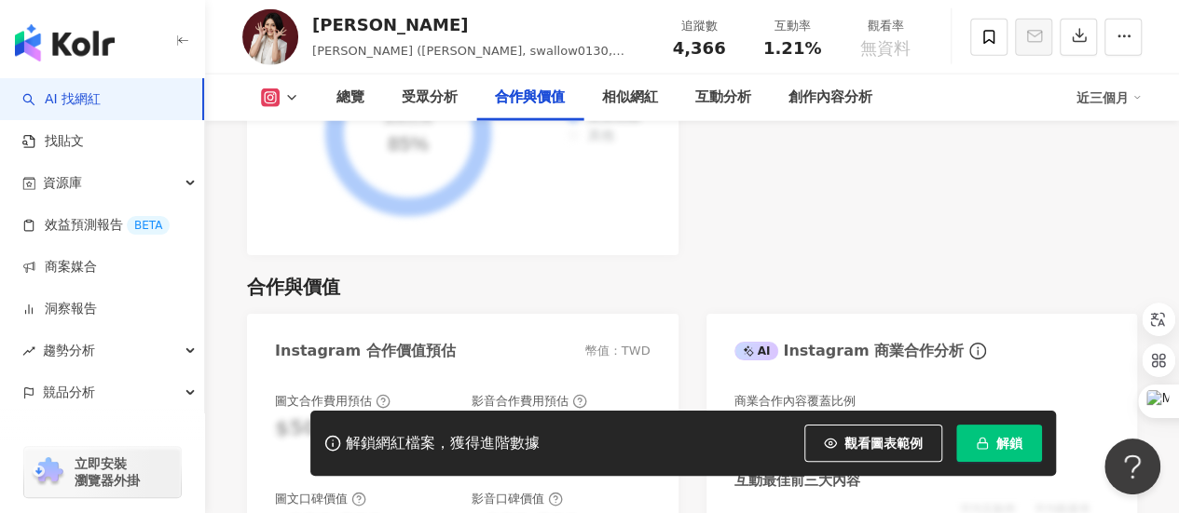
scroll to position [2516, 0]
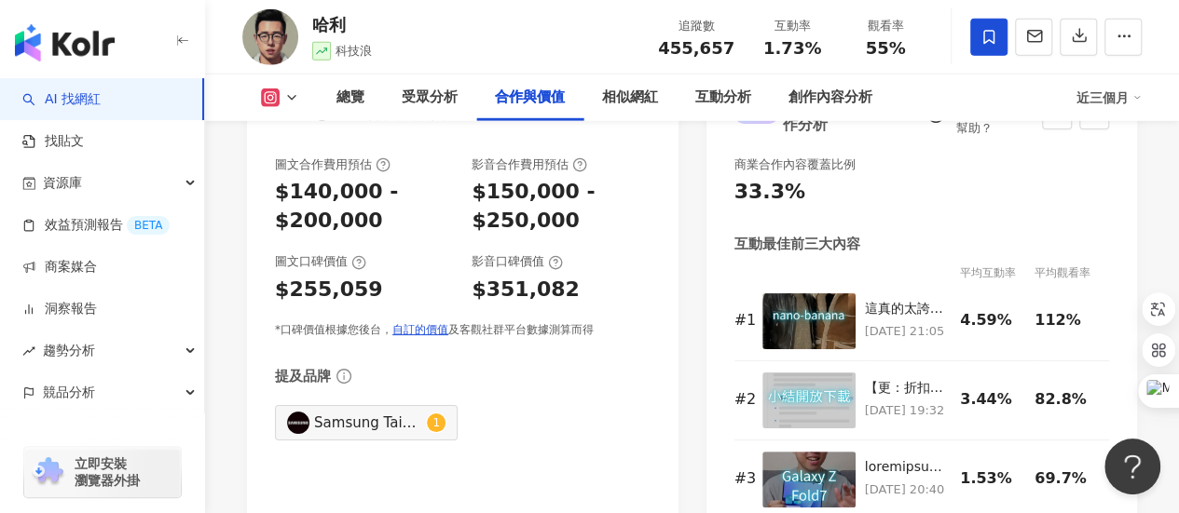
scroll to position [2609, 0]
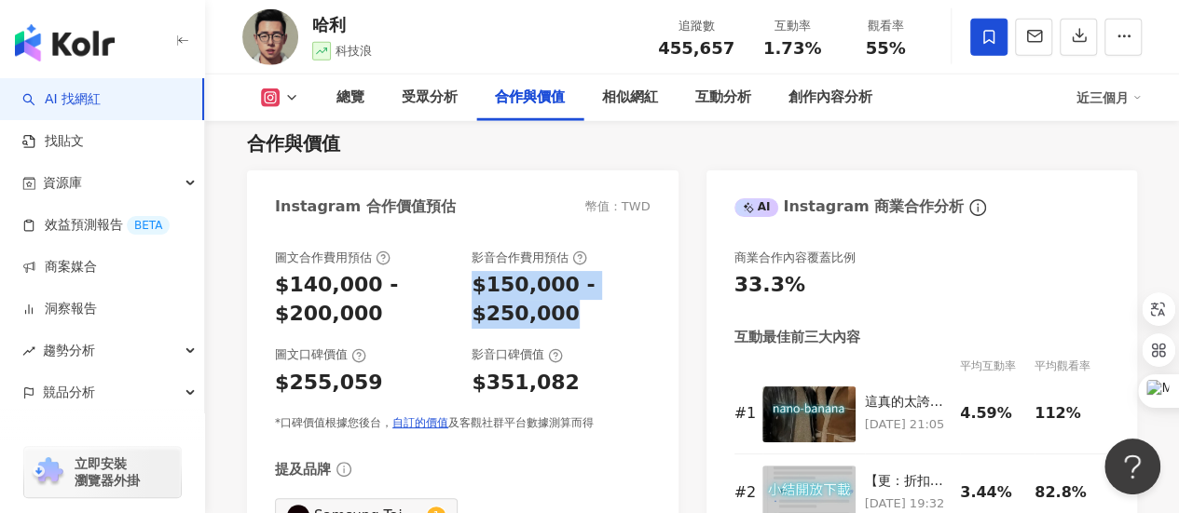
drag, startPoint x: 471, startPoint y: 238, endPoint x: 572, endPoint y: 273, distance: 106.7
click at [572, 273] on div "$150,000 - $250,000" at bounding box center [560, 300] width 178 height 58
copy div "$150,000 - $250,000"
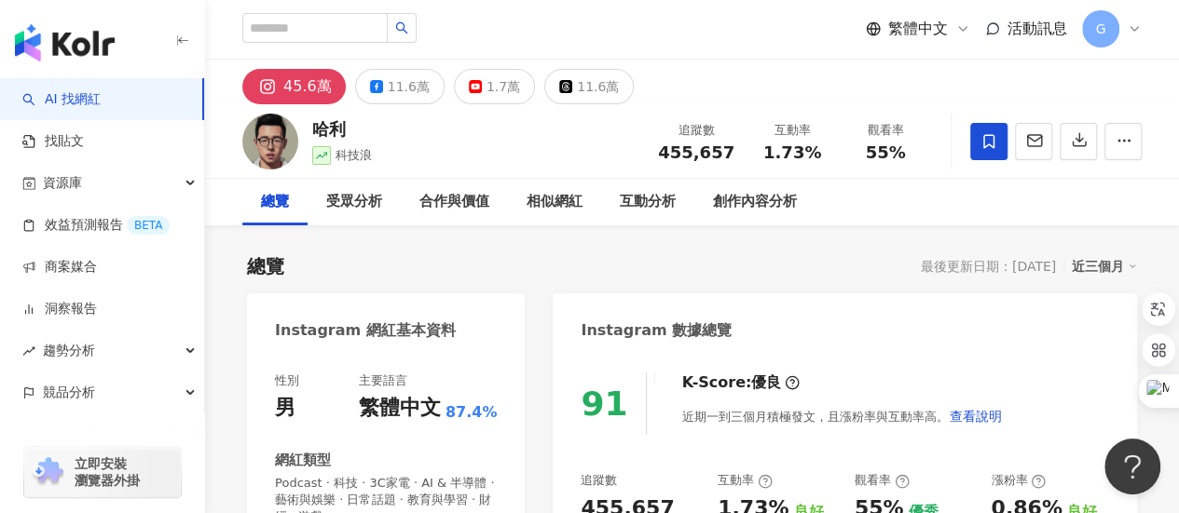
scroll to position [0, 0]
click at [417, 93] on div "11.6萬" at bounding box center [409, 88] width 42 height 26
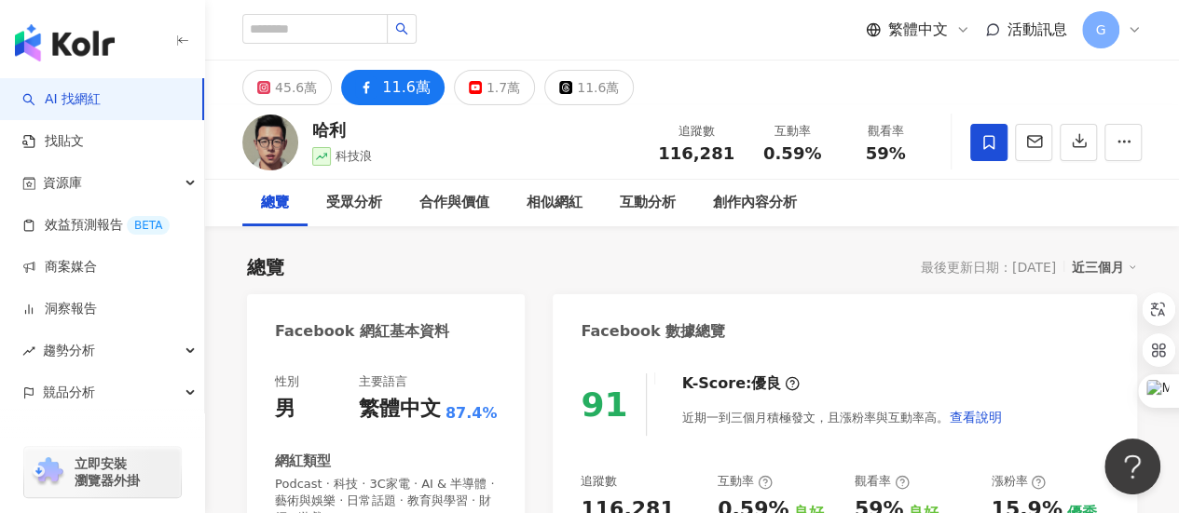
scroll to position [186, 0]
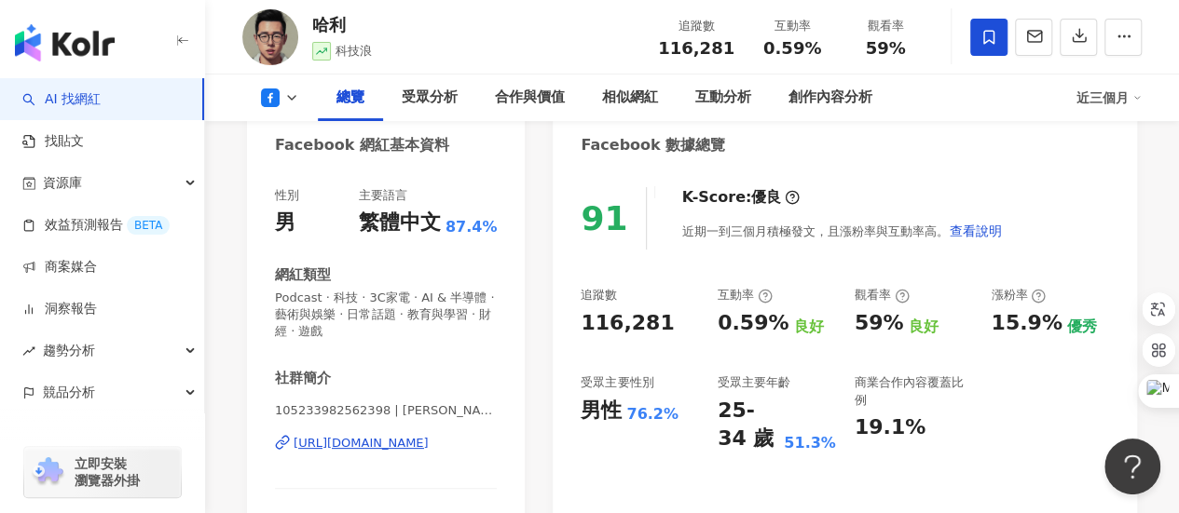
click at [296, 99] on icon at bounding box center [291, 97] width 15 height 15
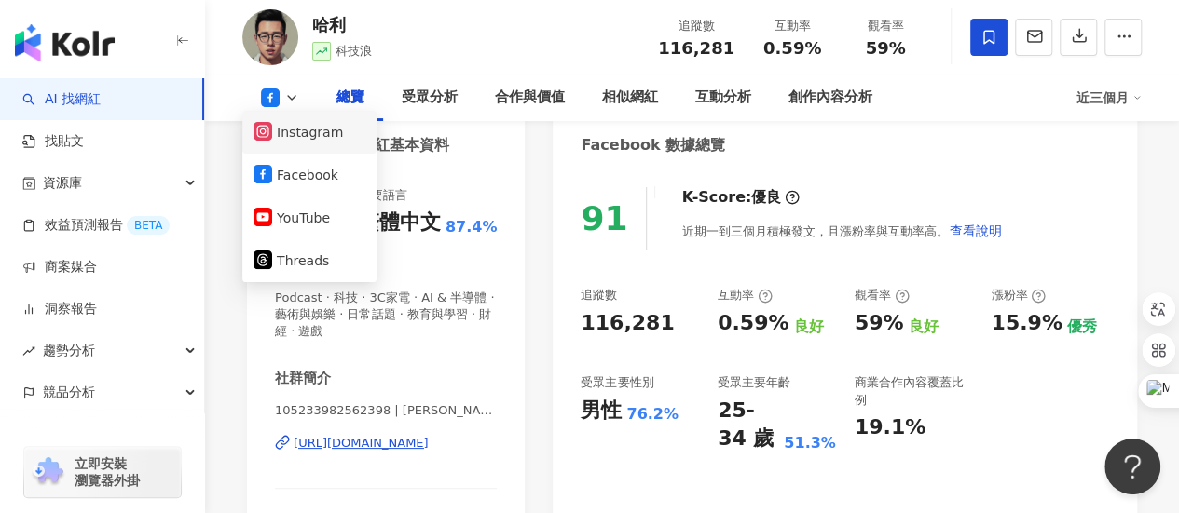
click at [321, 138] on button "Instagram" at bounding box center [309, 132] width 112 height 26
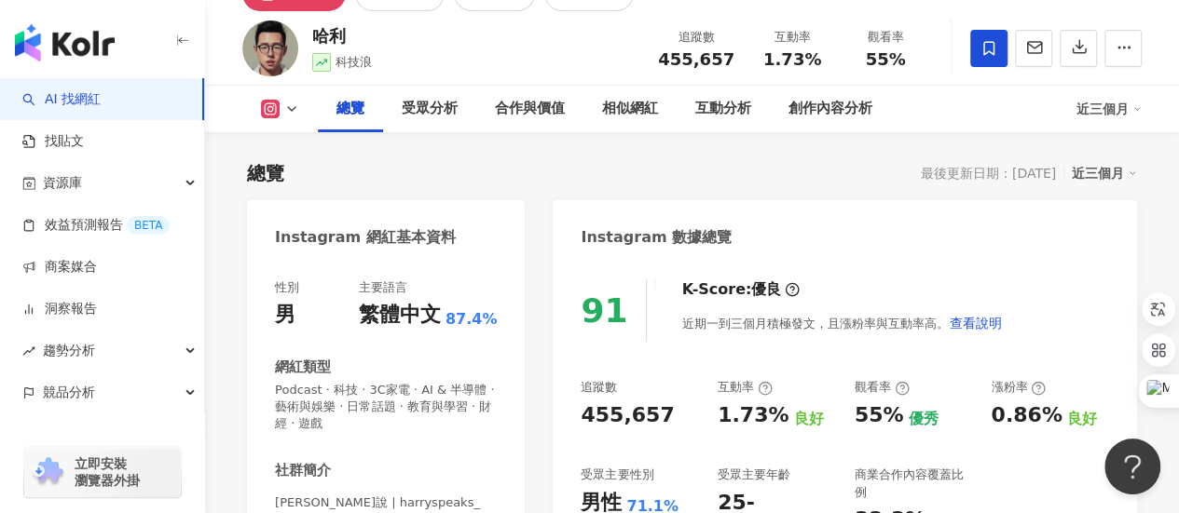
scroll to position [186, 0]
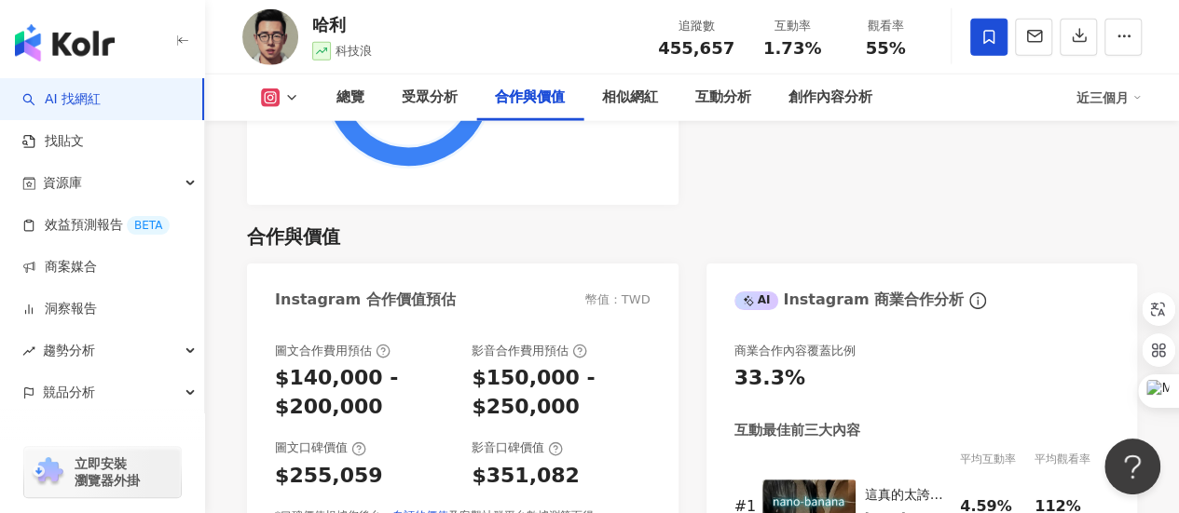
scroll to position [2609, 0]
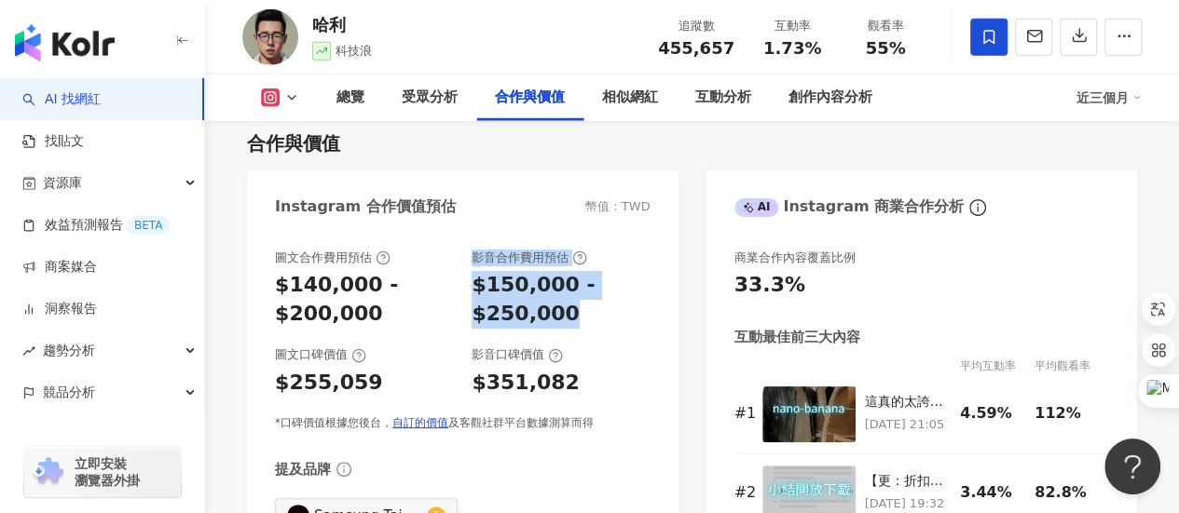
drag, startPoint x: 470, startPoint y: 213, endPoint x: 593, endPoint y: 276, distance: 137.9
click at [593, 276] on div "圖文合作費用預估 $140,000 - $200,000 影音合作費用預估 $150,000 - $250,000" at bounding box center [463, 289] width 376 height 79
copy div "影音合作費用預估 $150,000 - $250,000"
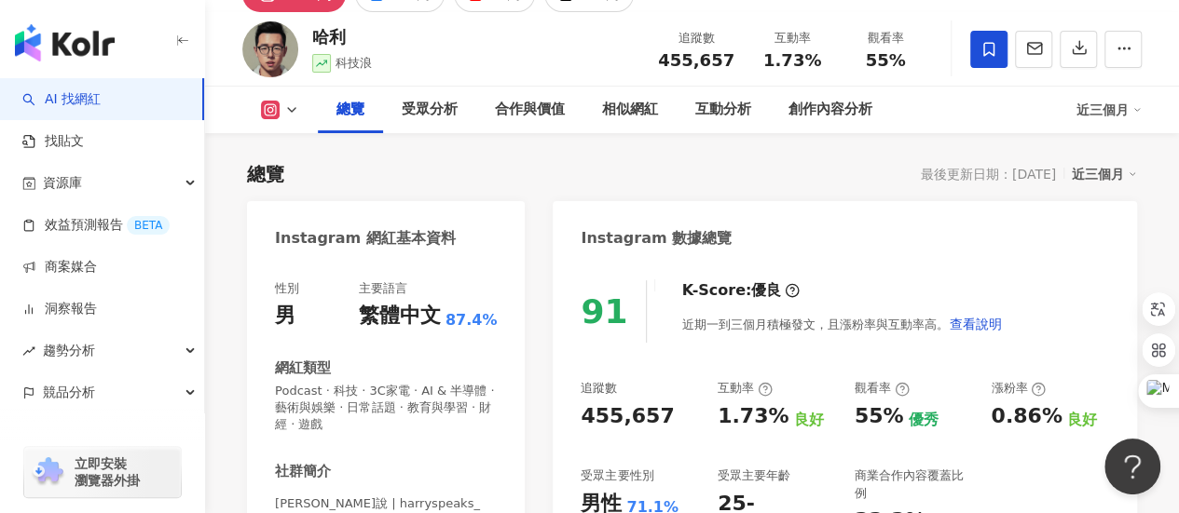
scroll to position [0, 0]
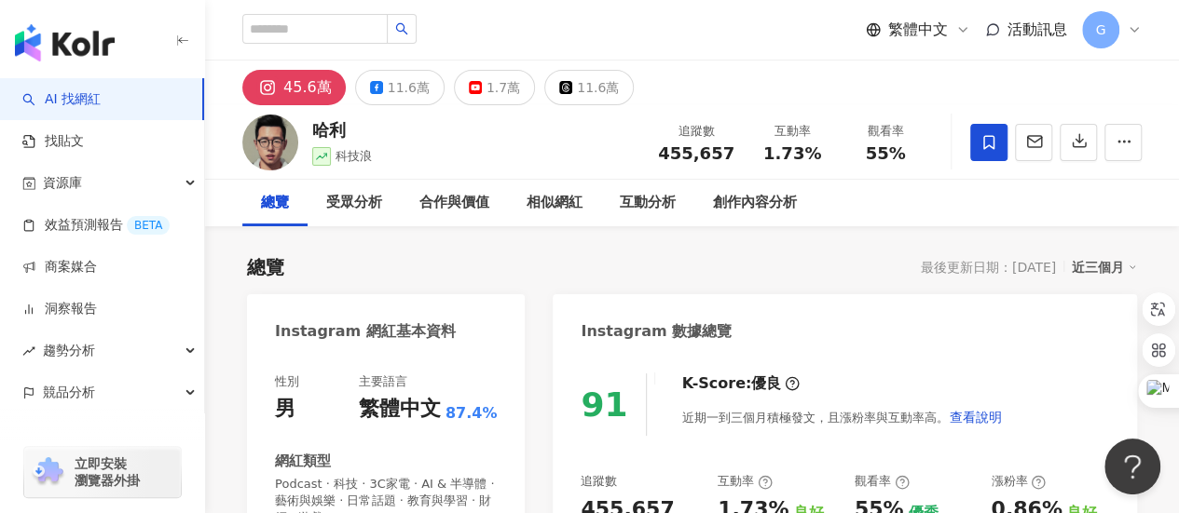
click at [283, 206] on div "總覽" at bounding box center [275, 203] width 28 height 22
click at [377, 75] on button "11.6萬" at bounding box center [399, 87] width 89 height 35
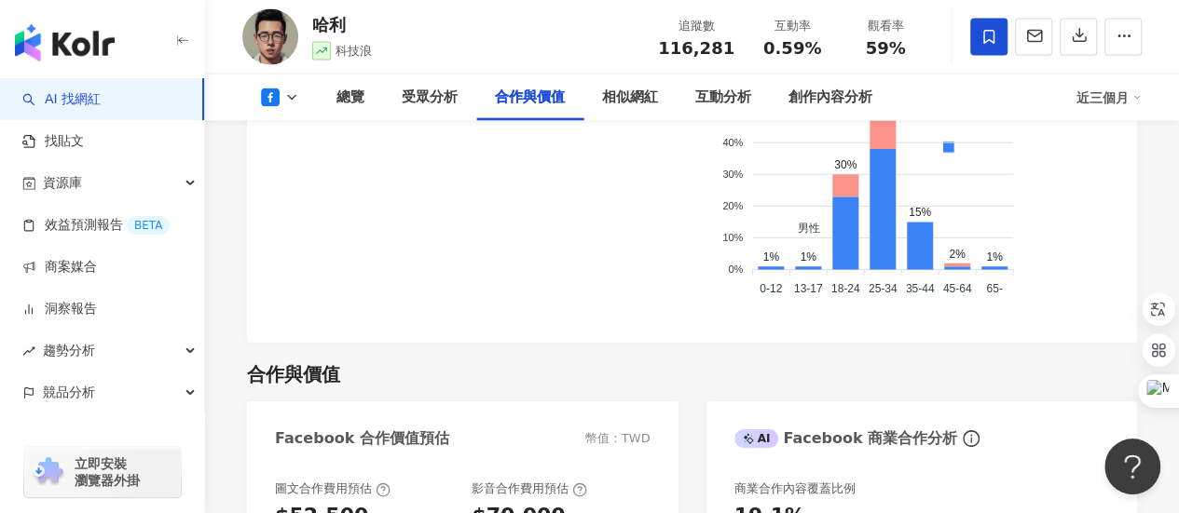
scroll to position [2143, 0]
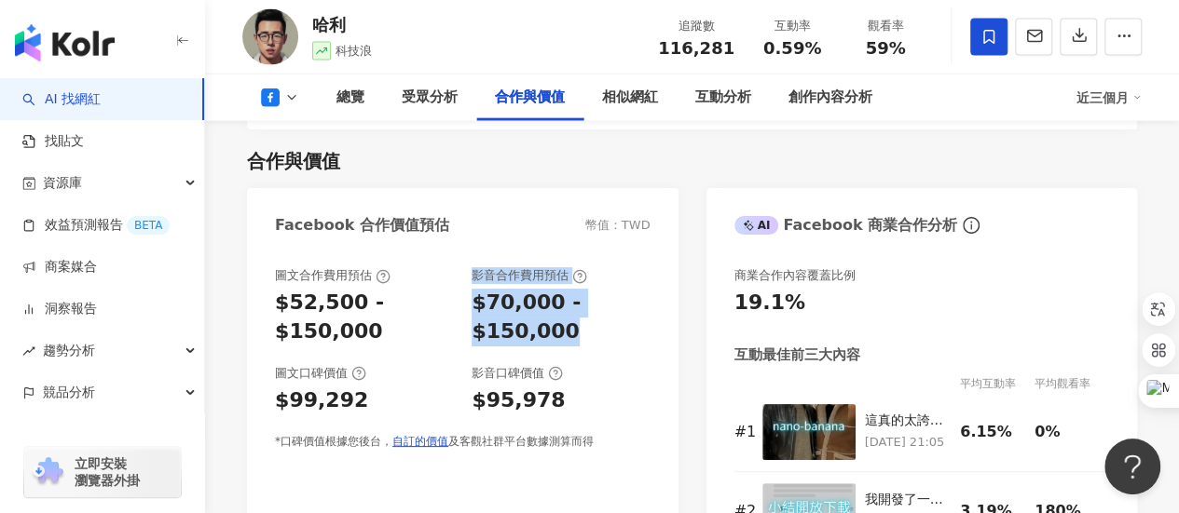
drag, startPoint x: 471, startPoint y: 279, endPoint x: 568, endPoint y: 337, distance: 114.1
click at [568, 337] on div "圖文合作費用預估 $52,500 - $150,000 影音合作費用預估 $70,000 - $150,000" at bounding box center [463, 306] width 376 height 79
copy div "影音合作費用預估 $70,000 - $150,000"
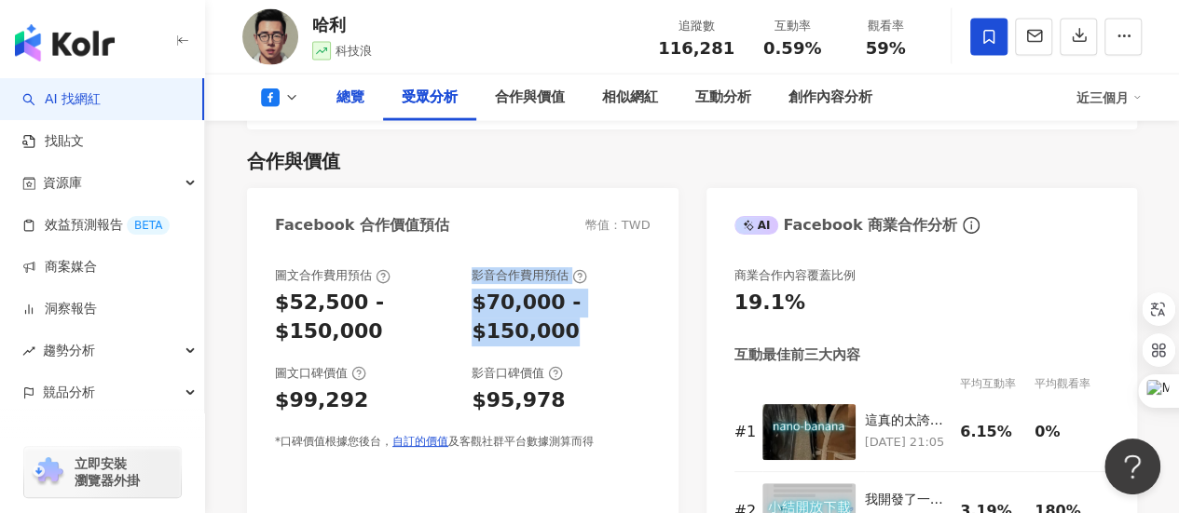
click at [348, 99] on div "總覽" at bounding box center [350, 98] width 28 height 22
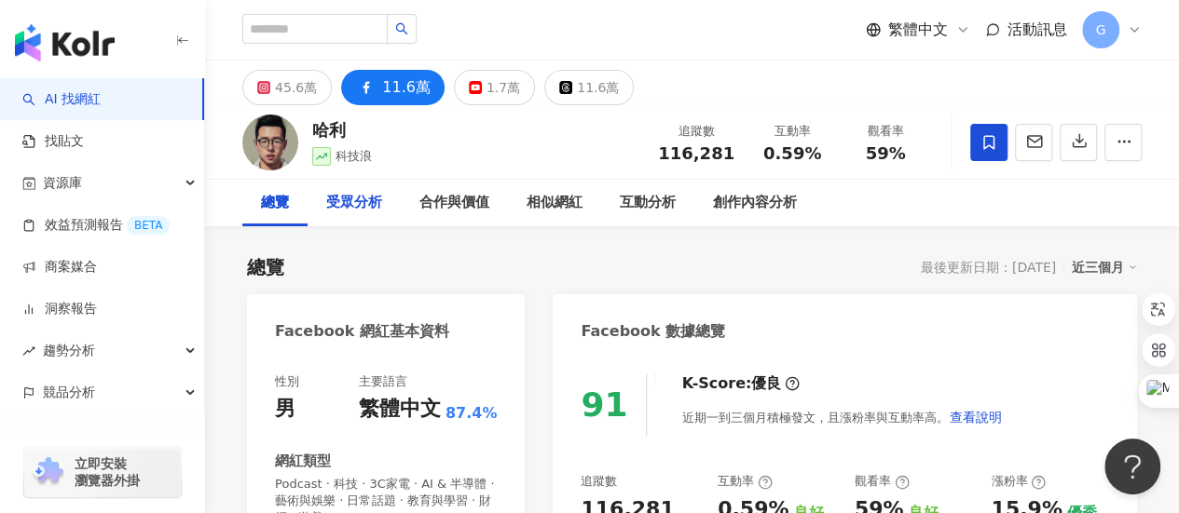
click at [350, 202] on div "受眾分析" at bounding box center [354, 203] width 56 height 22
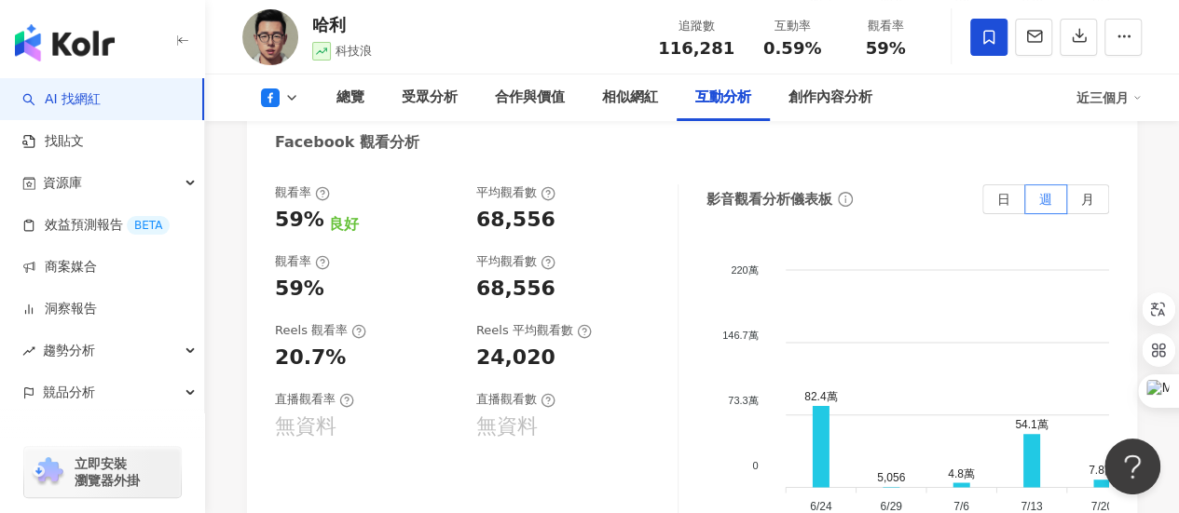
scroll to position [3646, 0]
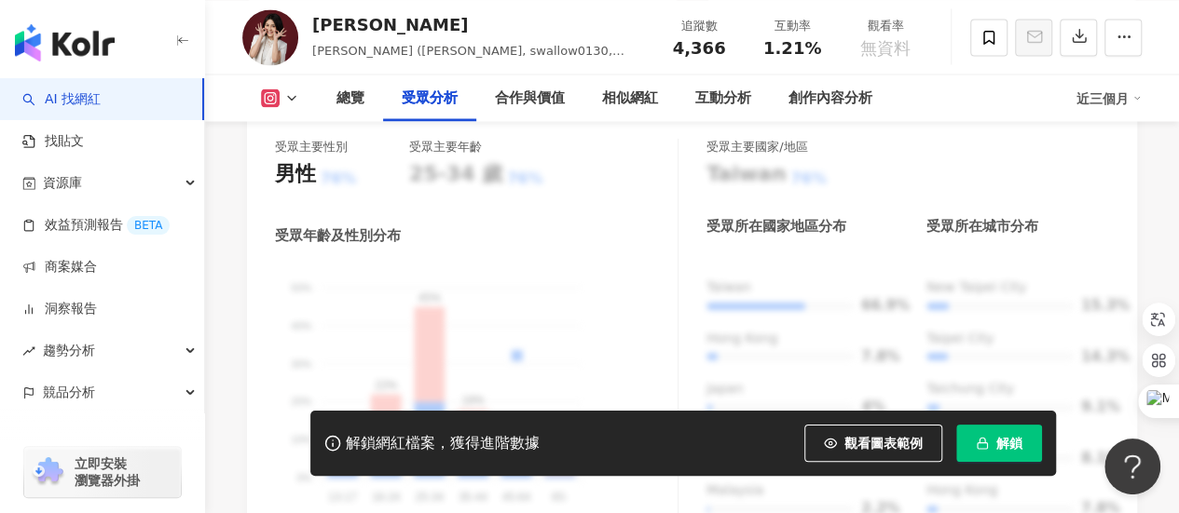
scroll to position [1305, 0]
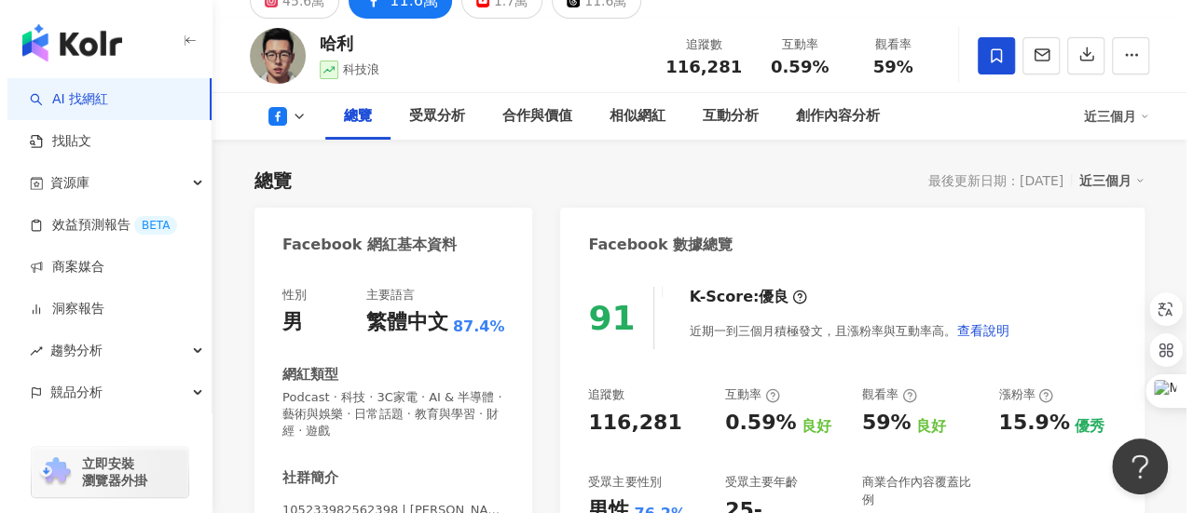
scroll to position [186, 0]
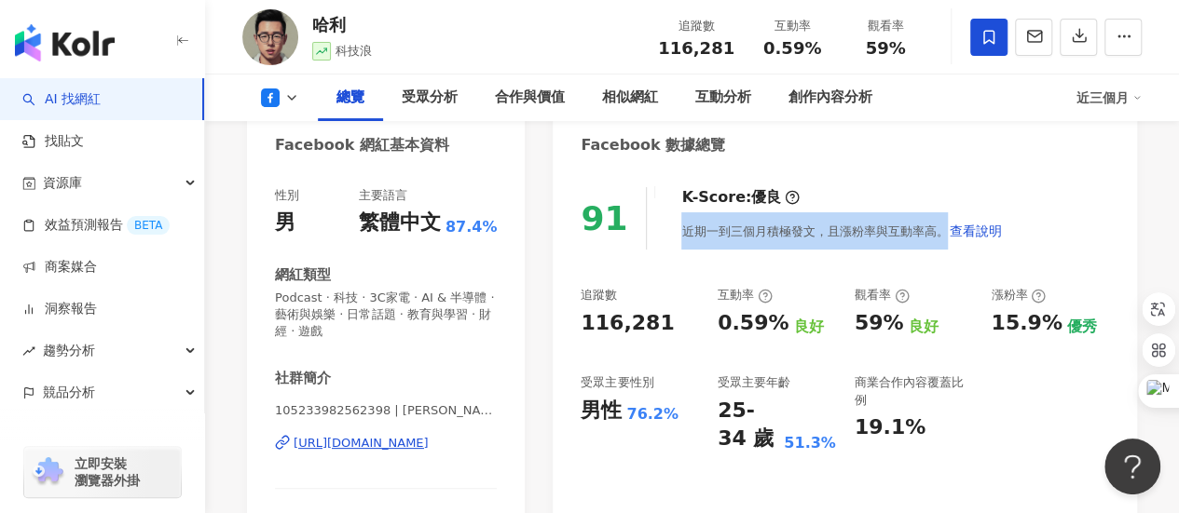
drag, startPoint x: 679, startPoint y: 230, endPoint x: 934, endPoint y: 226, distance: 254.4
click at [934, 226] on div "近期一到三個月積極發文，且漲粉率與互動率高。 查看說明" at bounding box center [841, 230] width 321 height 37
copy div "近期一到三個月積極發文，且漲粉率與互動率高。"
click at [980, 230] on span "查看說明" at bounding box center [975, 231] width 52 height 15
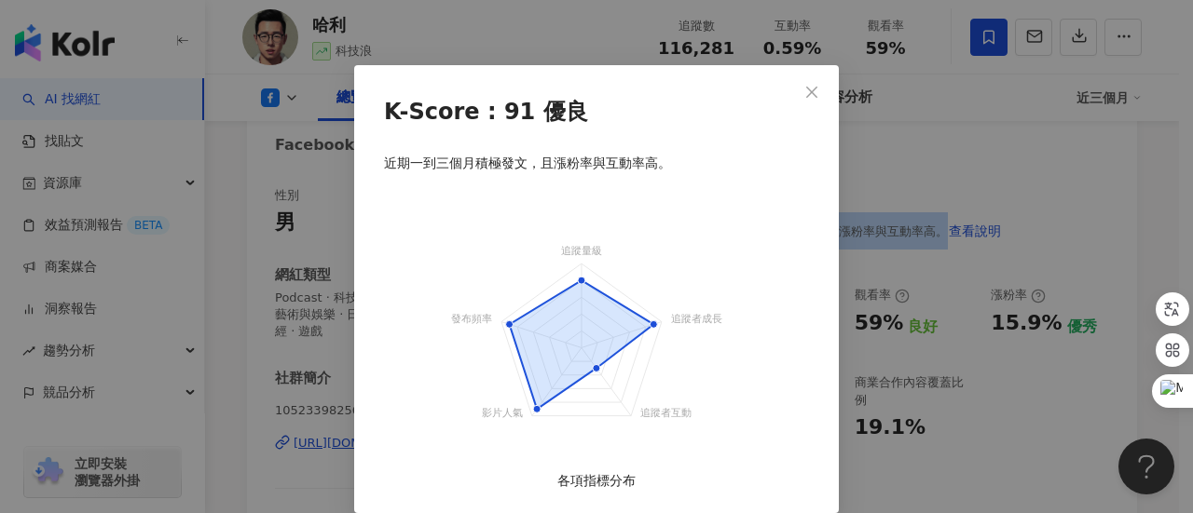
scroll to position [50, 0]
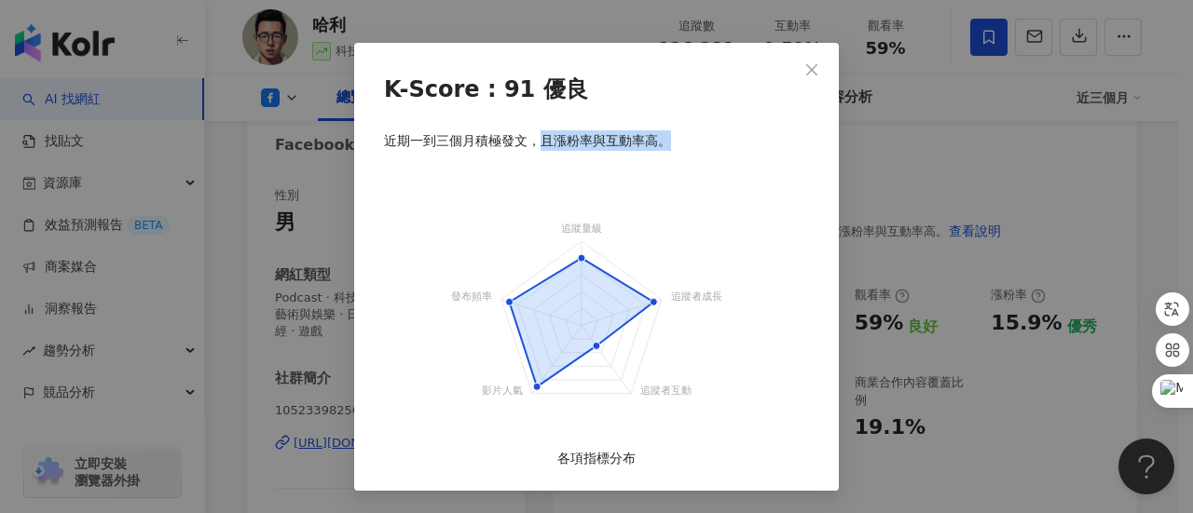
drag, startPoint x: 533, startPoint y: 144, endPoint x: 663, endPoint y: 138, distance: 129.7
click at [663, 138] on div "近期一到三個月積極發文，且漲粉率與互動率高。" at bounding box center [527, 138] width 287 height 61
copy div "且漲粉率與互動率高。"
click at [850, 177] on div "K-Score : 91 優良 近期一到三個月積極發文，且漲粉率與互動率高。 追蹤量級 追蹤者成長 追蹤者互動 影片人氣 發布頻率 各項指標分布" at bounding box center [596, 256] width 1193 height 513
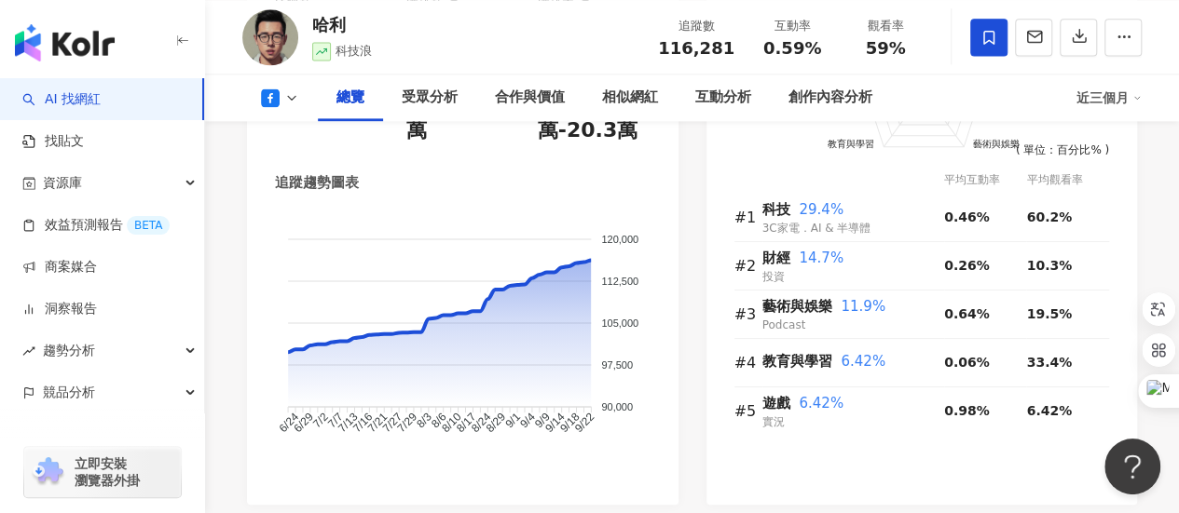
scroll to position [186, 0]
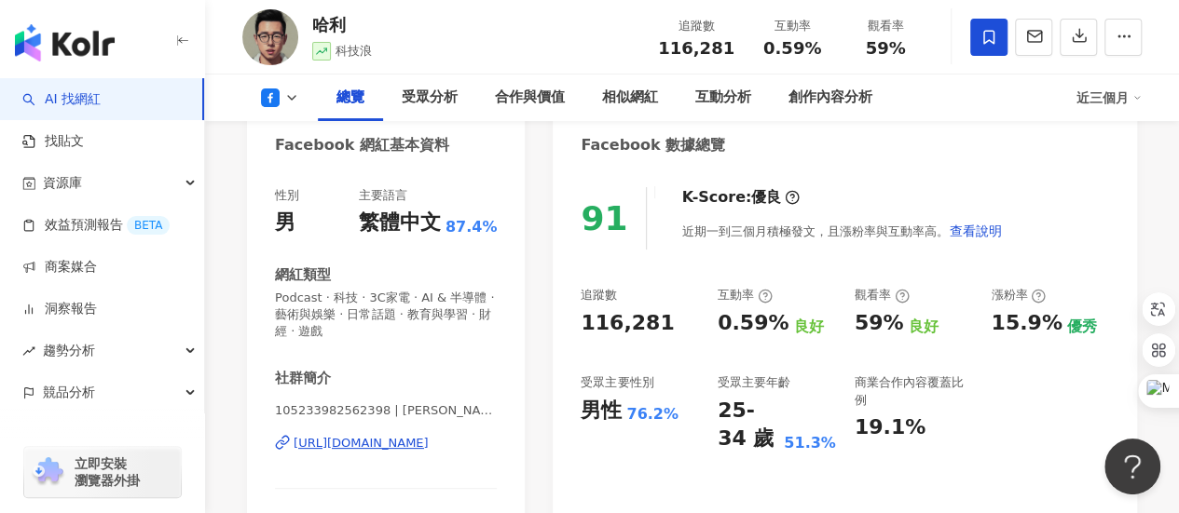
click at [287, 100] on icon at bounding box center [291, 97] width 15 height 15
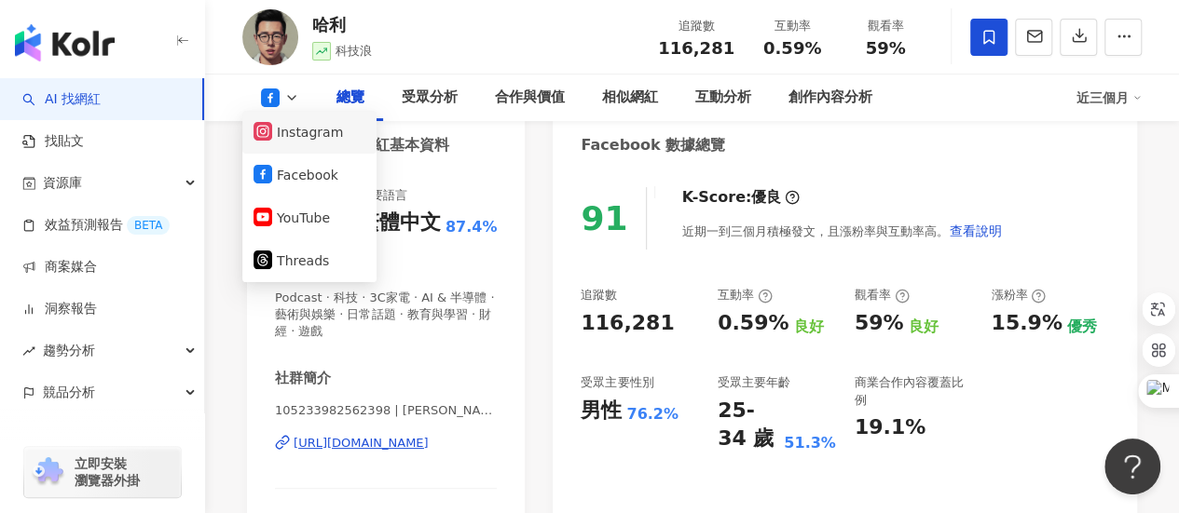
click at [305, 132] on button "Instagram" at bounding box center [309, 132] width 112 height 26
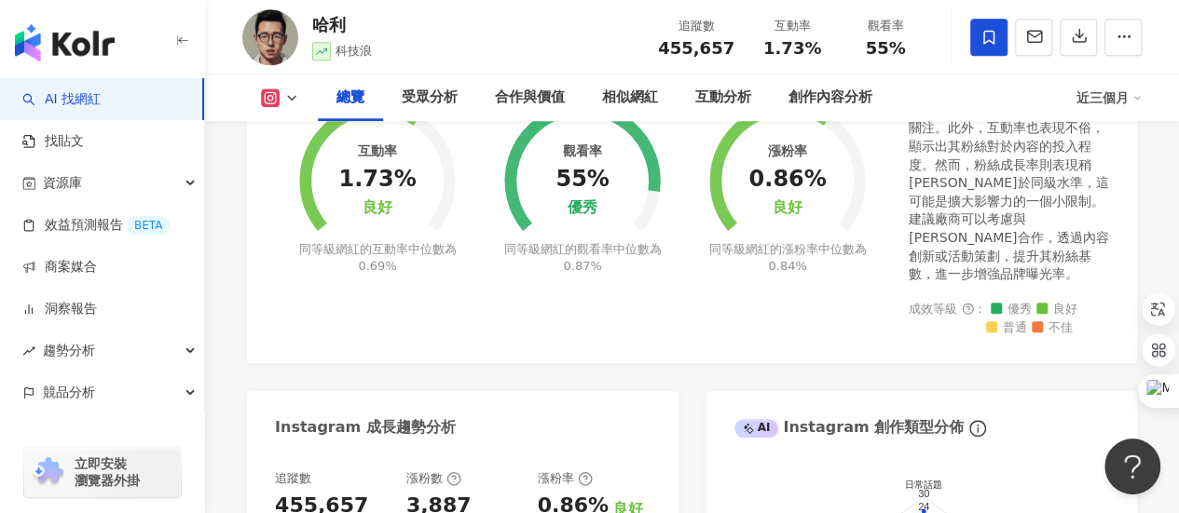
scroll to position [745, 0]
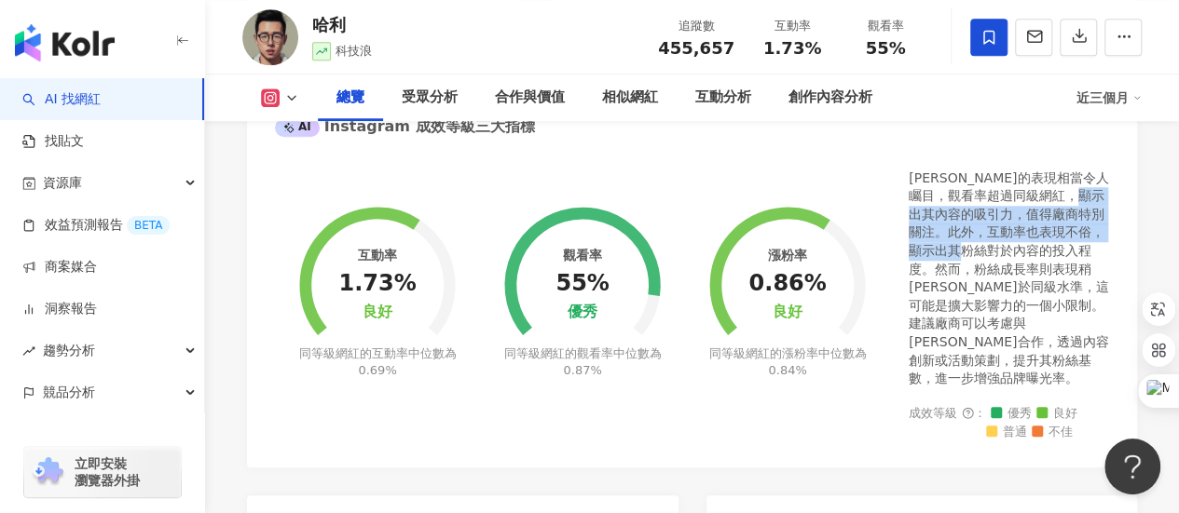
drag, startPoint x: 1023, startPoint y: 251, endPoint x: 942, endPoint y: 208, distance: 91.7
click at [943, 210] on div "哈利的表現相當令人矚目，觀看率超過同級網紅，顯示出其內容的吸引力，值得廠商特別關注。此外，互動率也表現不俗，顯示出其粉絲對於內容的投入程度。然而，粉絲成長率則…" at bounding box center [1009, 279] width 200 height 219
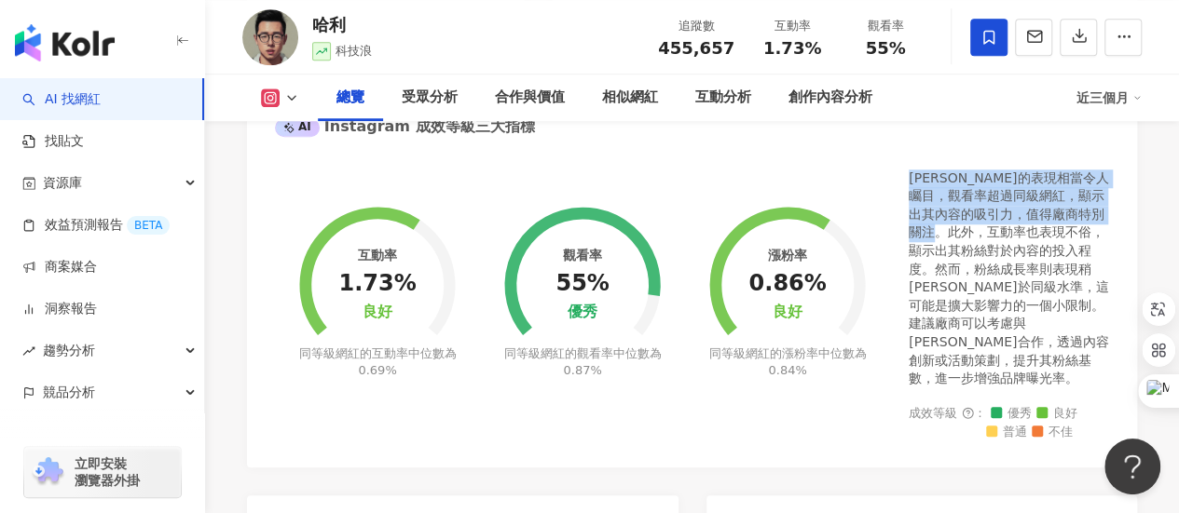
drag, startPoint x: 913, startPoint y: 182, endPoint x: 1004, endPoint y: 234, distance: 105.2
click at [1004, 234] on div "哈利的表現相當令人矚目，觀看率超過同級網紅，顯示出其內容的吸引力，值得廠商特別關注。此外，互動率也表現不俗，顯示出其粉絲對於內容的投入程度。然而，粉絲成長率則…" at bounding box center [1009, 279] width 200 height 219
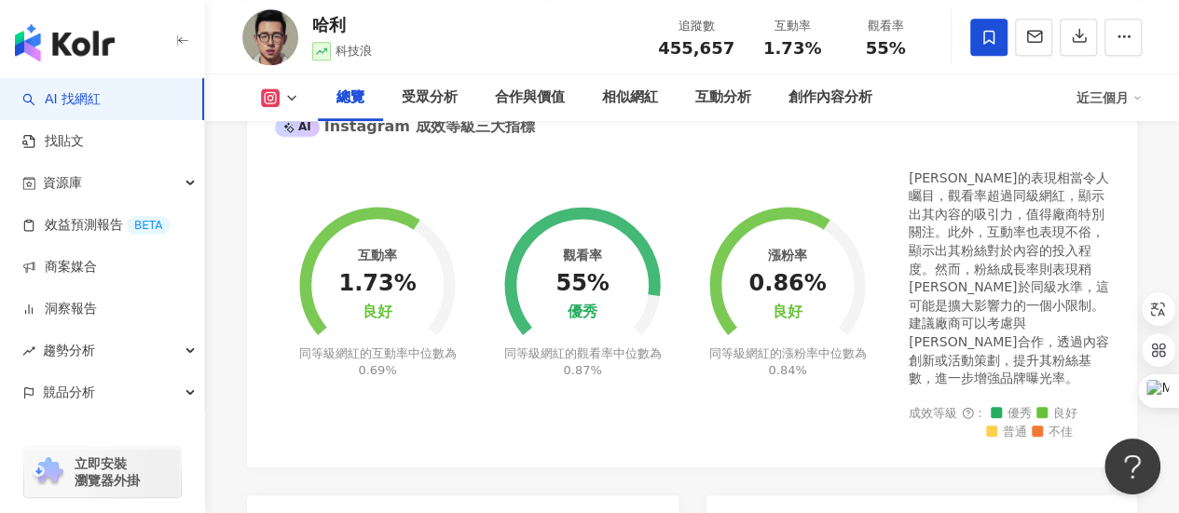
click at [294, 87] on div "總覽 受眾分析 合作與價值 相似網紅 互動分析 創作內容分析 近三個月" at bounding box center [691, 98] width 899 height 47
click at [289, 96] on icon at bounding box center [291, 97] width 15 height 15
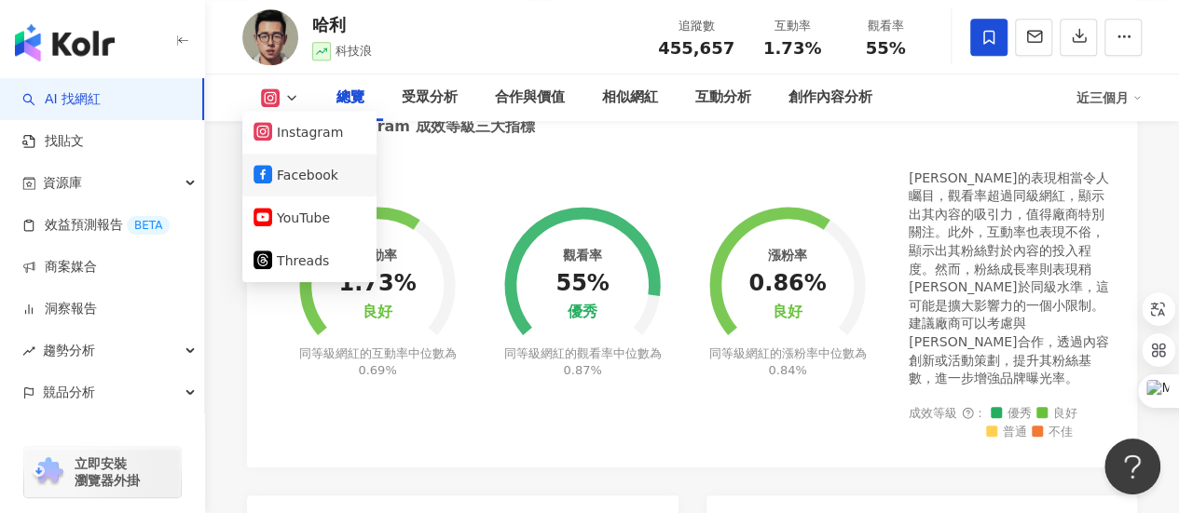
click at [312, 166] on button "Facebook" at bounding box center [309, 175] width 112 height 26
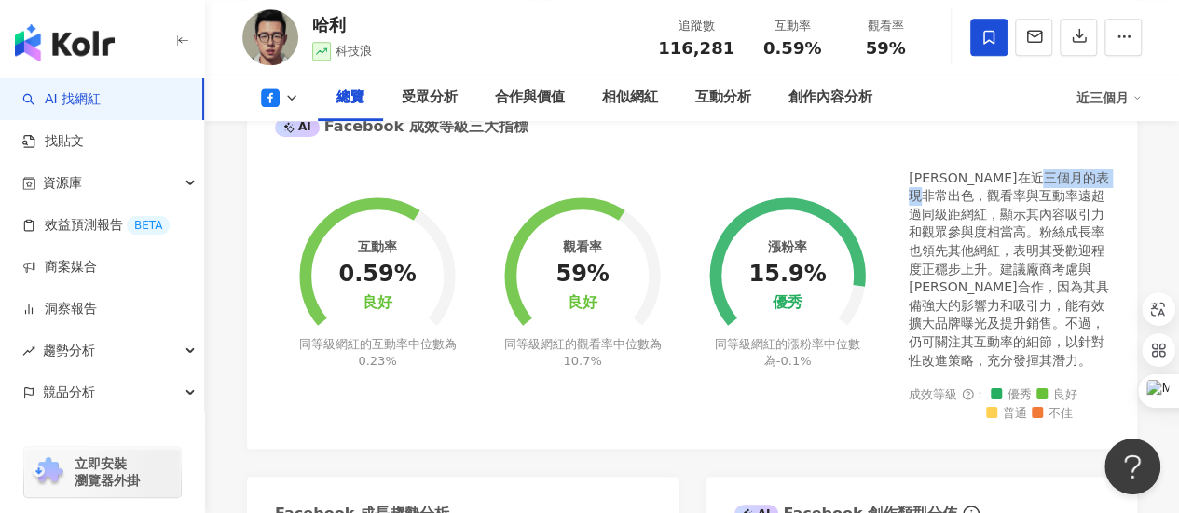
drag, startPoint x: 909, startPoint y: 195, endPoint x: 974, endPoint y: 203, distance: 65.8
click at [993, 194] on div "[PERSON_NAME]在近三個月的表現非常出色，觀看率與互動率遠超過同級距網紅，顯示其內容吸引力和觀眾參與度相當高。粉絲成長率也領先其他網紅，表明其受歡迎…" at bounding box center [1009, 270] width 200 height 201
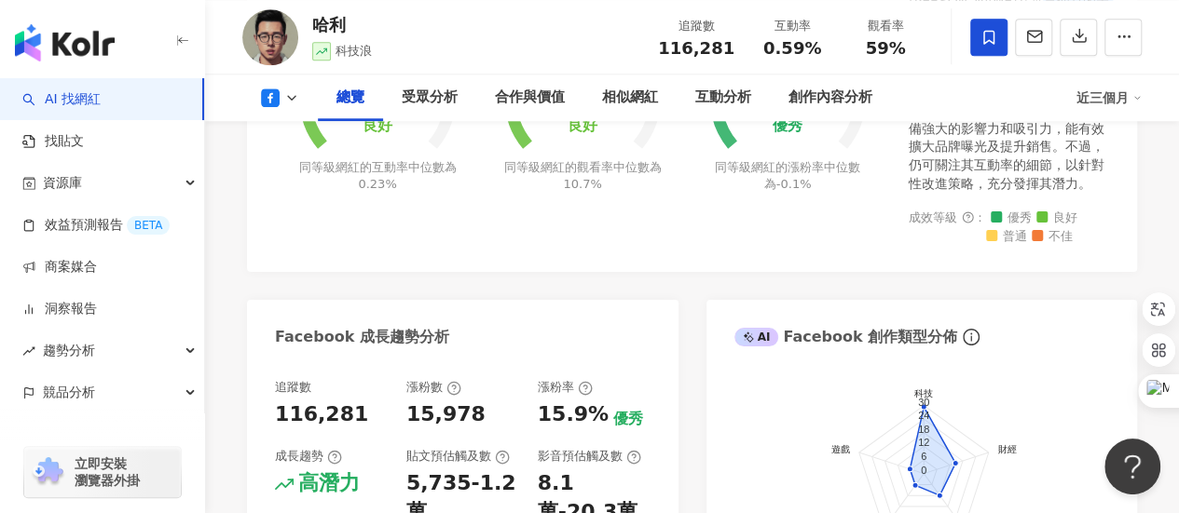
scroll to position [932, 0]
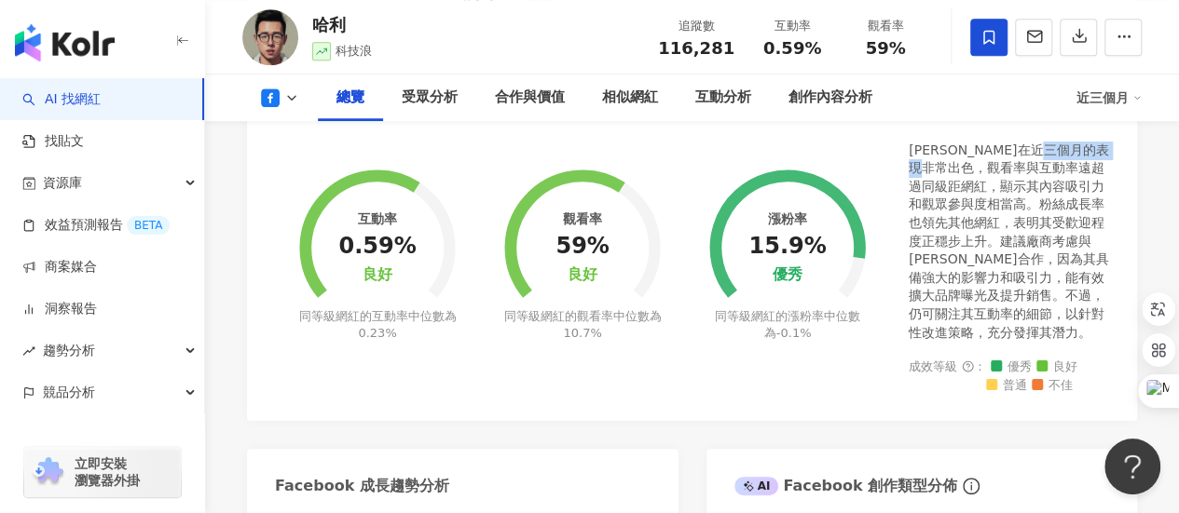
scroll to position [745, 0]
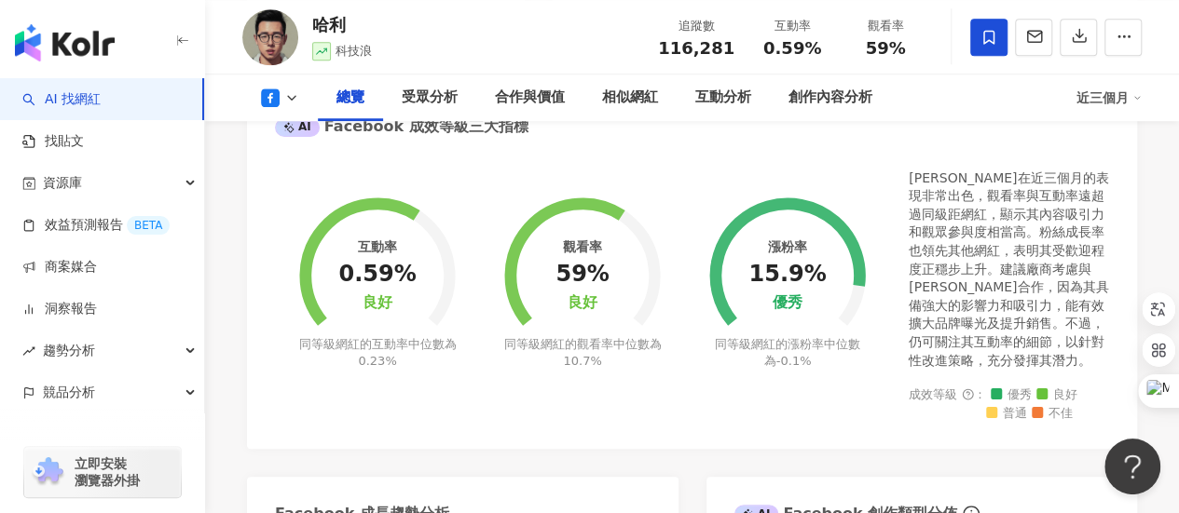
click at [801, 355] on span "-0.1%" at bounding box center [793, 361] width 35 height 14
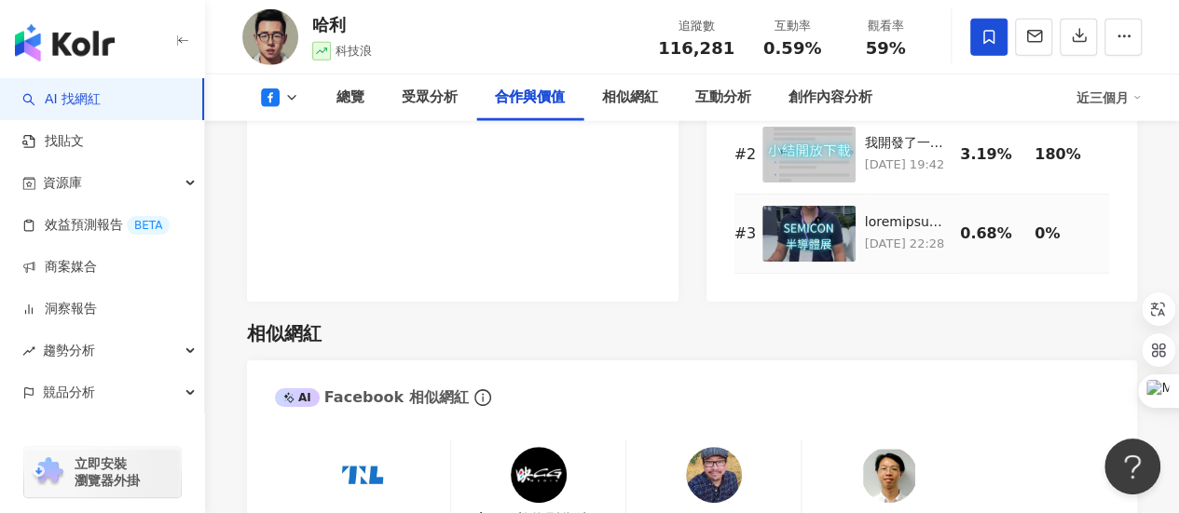
scroll to position [2329, 0]
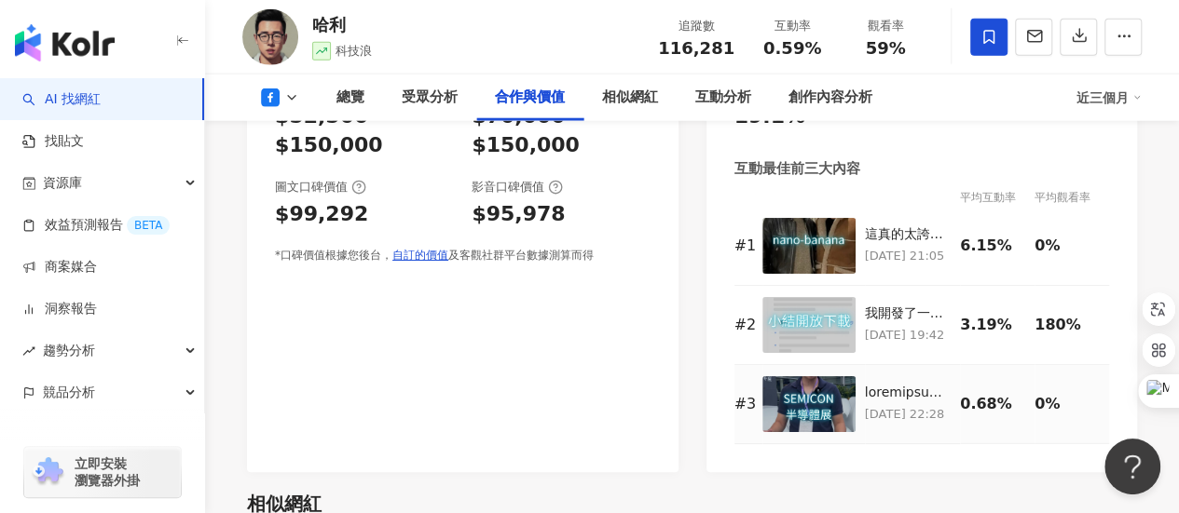
click at [1007, 381] on td "0.68%" at bounding box center [997, 404] width 75 height 79
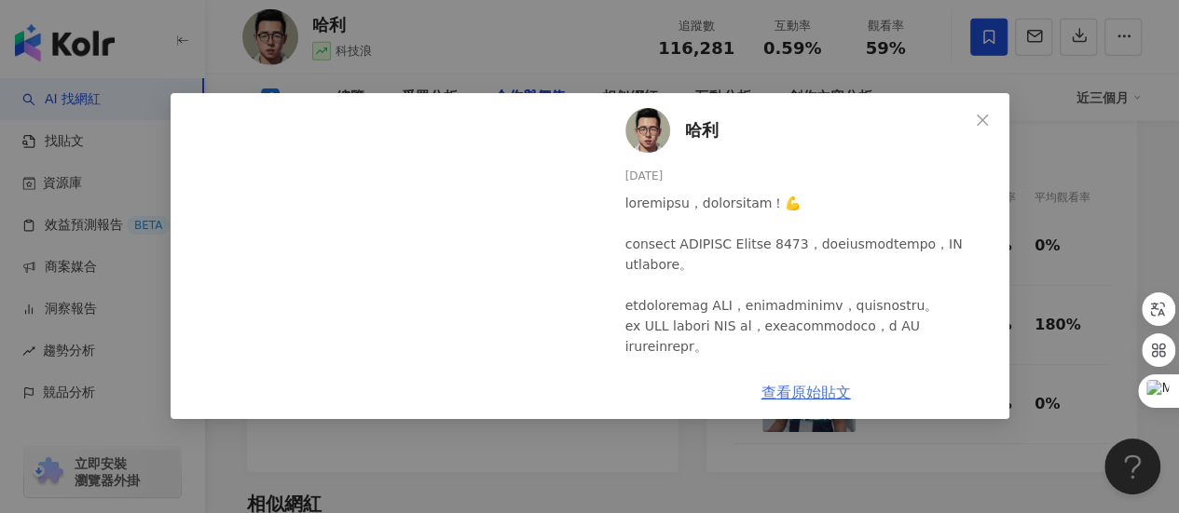
click at [822, 386] on link "查看原始貼文" at bounding box center [805, 393] width 89 height 18
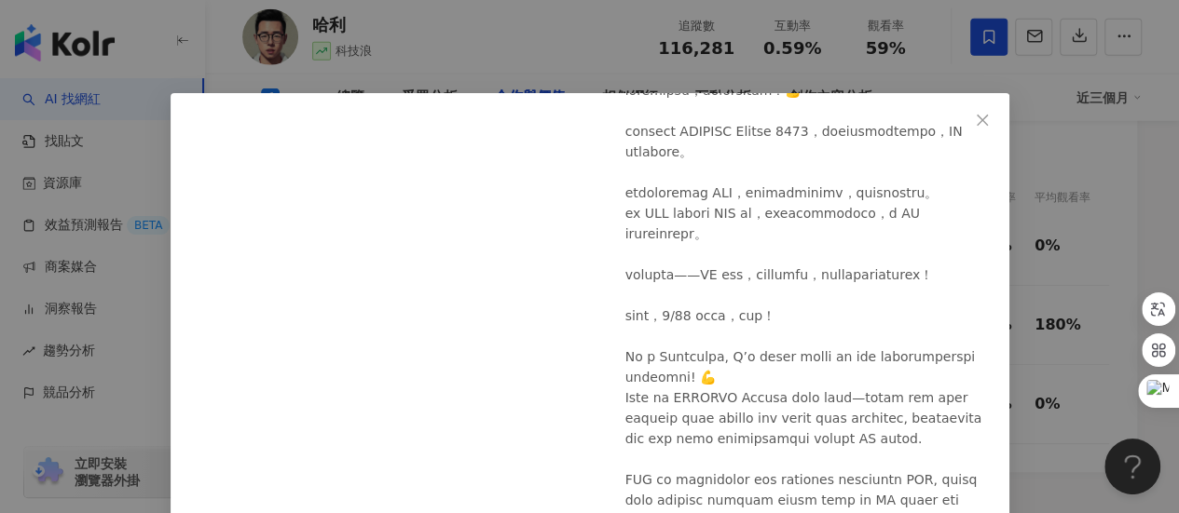
scroll to position [246, 0]
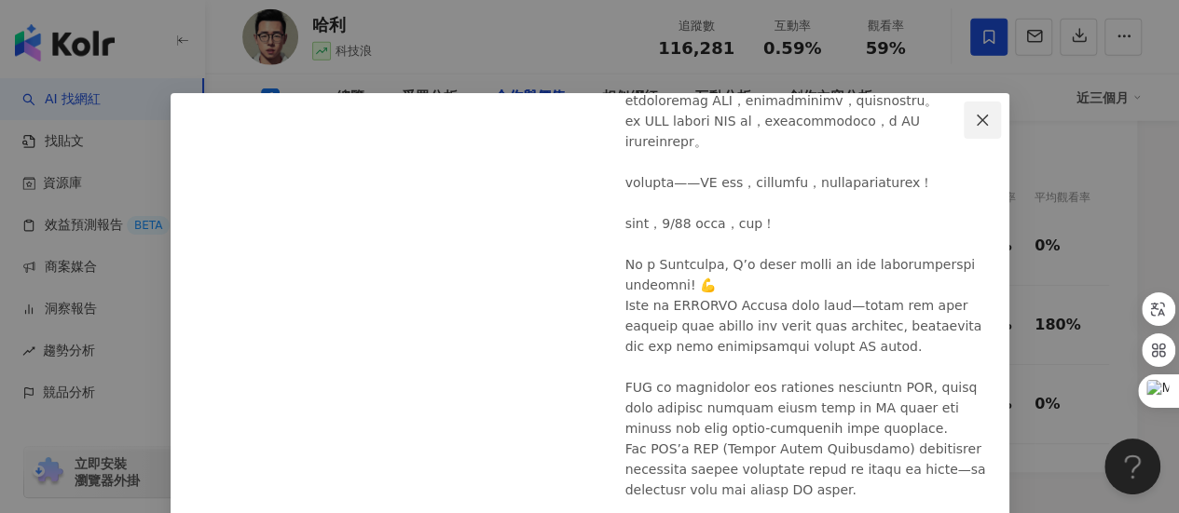
click at [975, 122] on icon "close" at bounding box center [982, 120] width 15 height 15
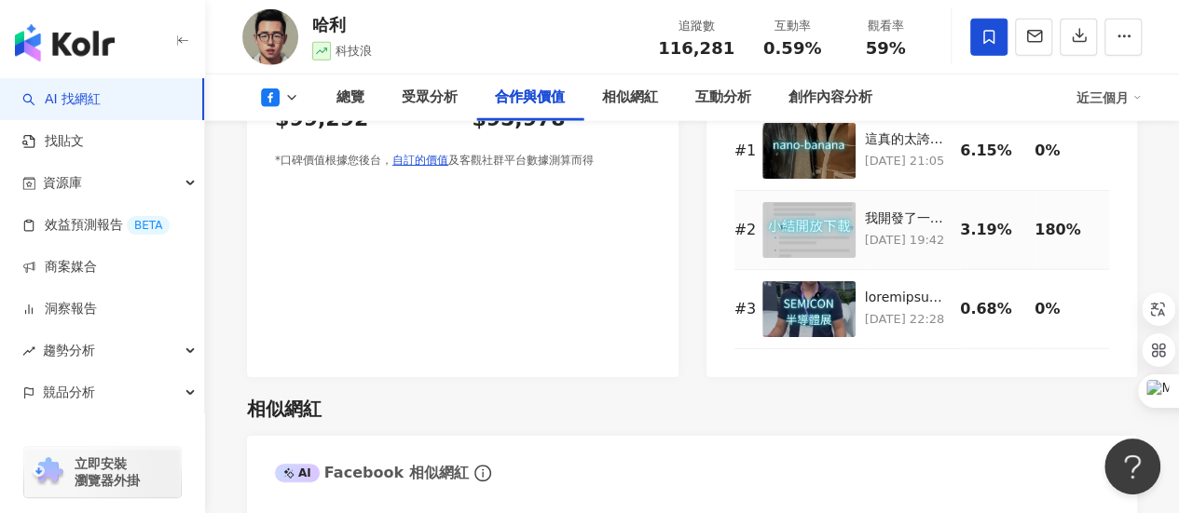
scroll to position [2423, 0]
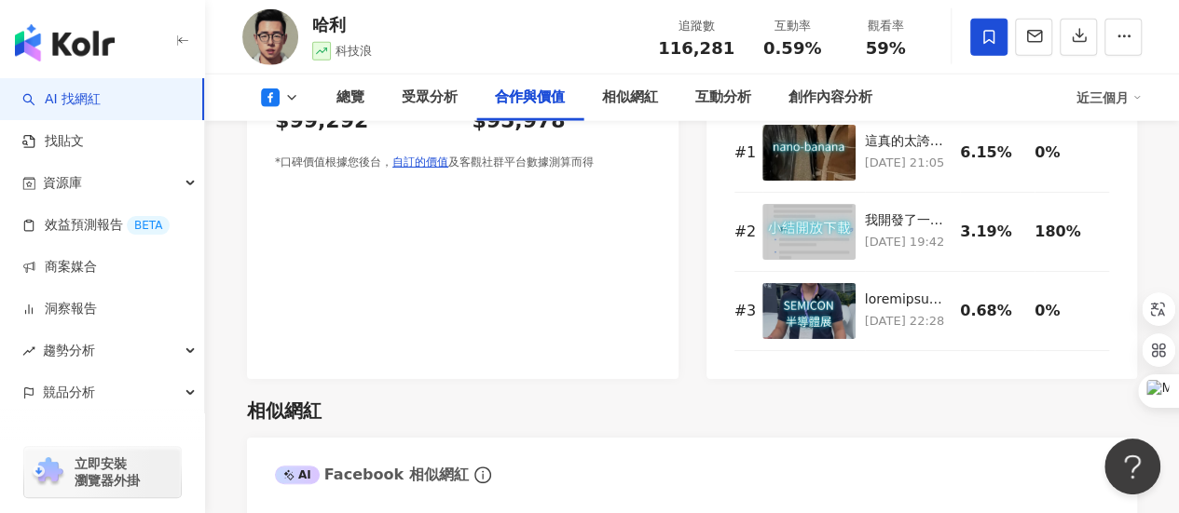
click at [825, 421] on div "相似網紅" at bounding box center [692, 411] width 890 height 26
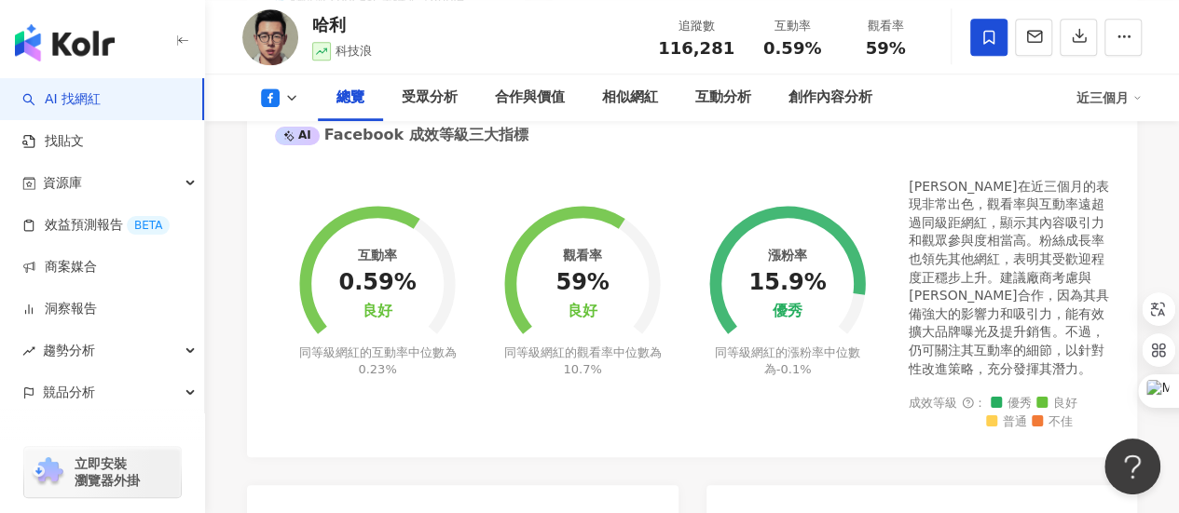
scroll to position [731, 0]
